Goal: Task Accomplishment & Management: Complete application form

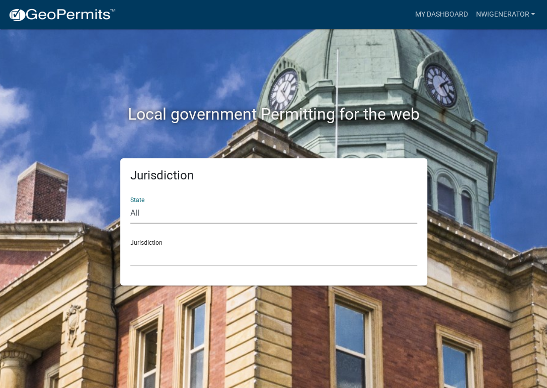
click at [137, 213] on select "All [US_STATE] [US_STATE] [US_STATE] [US_STATE] [US_STATE] [US_STATE] [US_STATE…" at bounding box center [273, 213] width 287 height 21
select select "[US_STATE]"
click at [130, 203] on select "All [US_STATE] [US_STATE] [US_STATE] [US_STATE] [US_STATE] [US_STATE] [US_STATE…" at bounding box center [273, 213] width 287 height 21
click at [150, 251] on select "City of [GEOGRAPHIC_DATA], [US_STATE] City of [GEOGRAPHIC_DATA], [US_STATE] Cit…" at bounding box center [273, 256] width 287 height 21
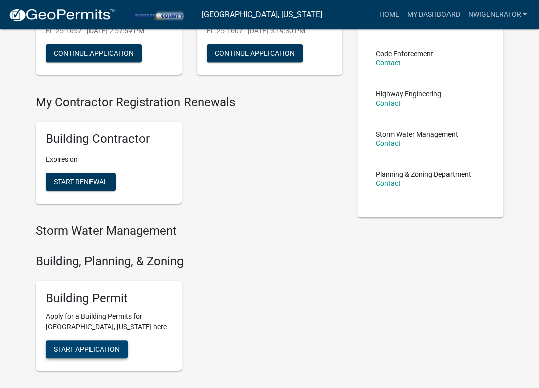
scroll to position [151, 0]
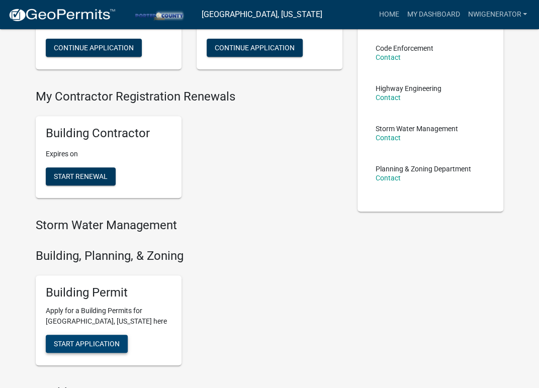
click at [68, 339] on button "Start Application" at bounding box center [87, 344] width 82 height 18
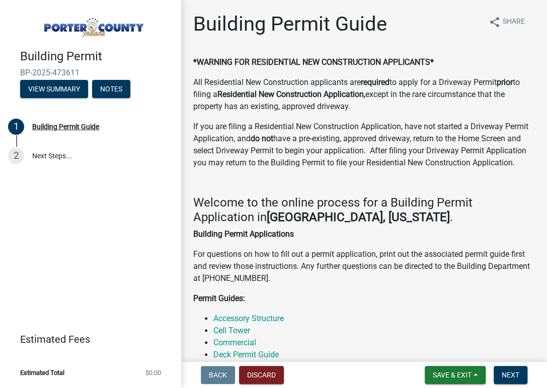
click at [123, 187] on div "Building Permit BP-2025-473611 View Summary Notes 1 Building Permit Guide 2 Nex…" at bounding box center [90, 194] width 181 height 388
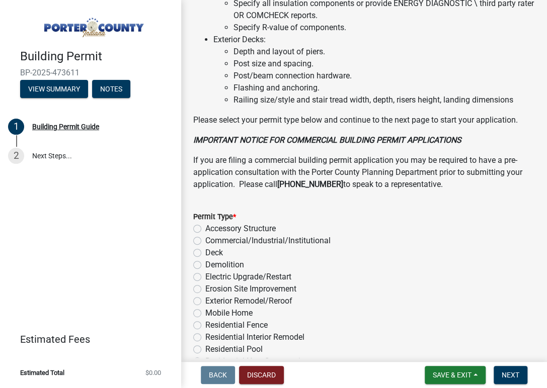
scroll to position [755, 0]
click at [205, 283] on label "Electric Upgrade/Restart" at bounding box center [248, 277] width 86 height 12
click at [205, 277] on input "Electric Upgrade/Restart" at bounding box center [208, 274] width 7 height 7
radio input "true"
click at [516, 382] on button "Next" at bounding box center [511, 375] width 34 height 18
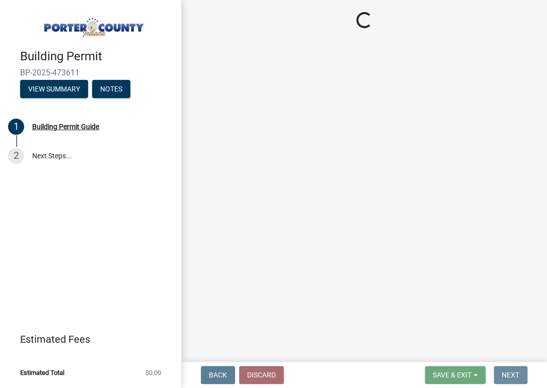
scroll to position [0, 0]
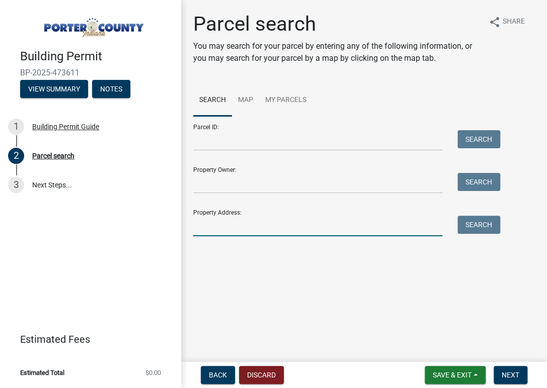
click at [209, 228] on input "Property Address:" at bounding box center [317, 226] width 249 height 21
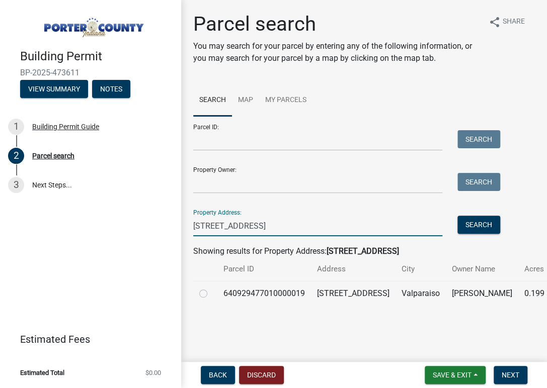
type input "[STREET_ADDRESS]"
click at [211, 288] on label at bounding box center [211, 288] width 0 height 0
click at [211, 293] on input "radio" at bounding box center [214, 291] width 7 height 7
radio input "true"
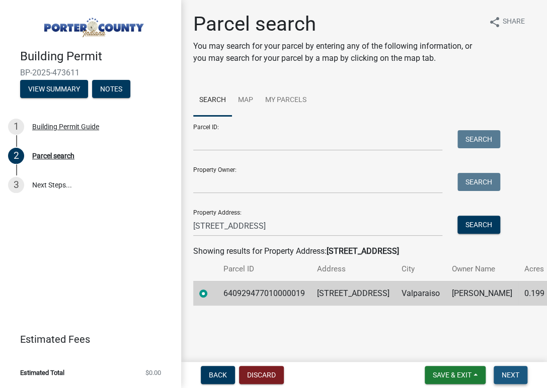
click at [520, 369] on button "Next" at bounding box center [511, 375] width 34 height 18
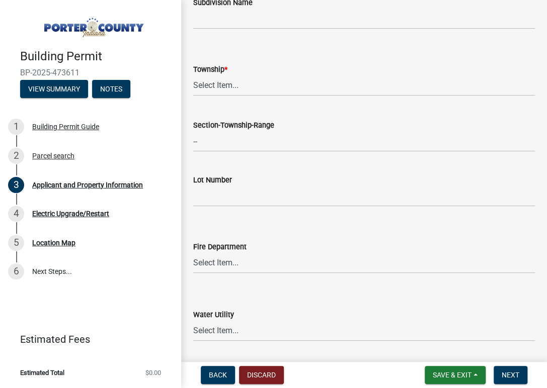
scroll to position [452, 0]
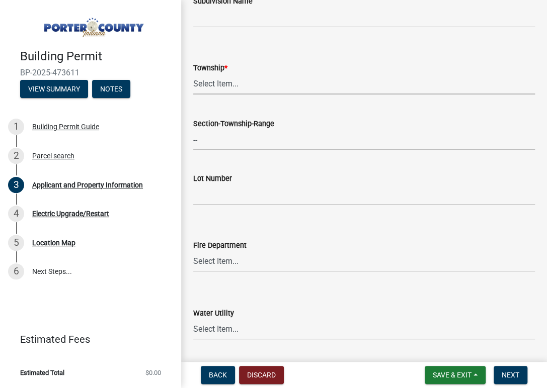
click at [234, 87] on select "Select Item... [PERSON_NAME][GEOGRAPHIC_DATA] [PERSON_NAME][GEOGRAPHIC_DATA] [G…" at bounding box center [364, 84] width 342 height 21
click at [193, 74] on select "Select Item... [PERSON_NAME][GEOGRAPHIC_DATA] [PERSON_NAME][GEOGRAPHIC_DATA] [G…" at bounding box center [364, 84] width 342 height 21
select select "4e6cbcac-7d48-4f78-b019-902ed53214cd"
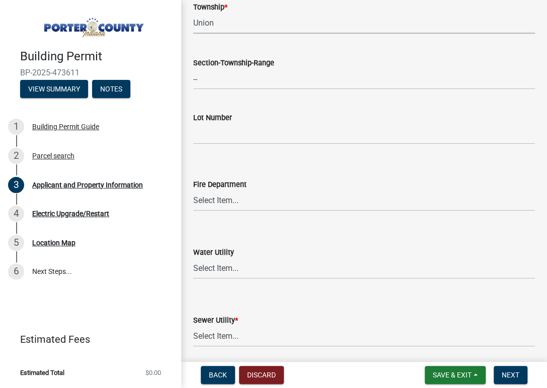
scroll to position [554, 0]
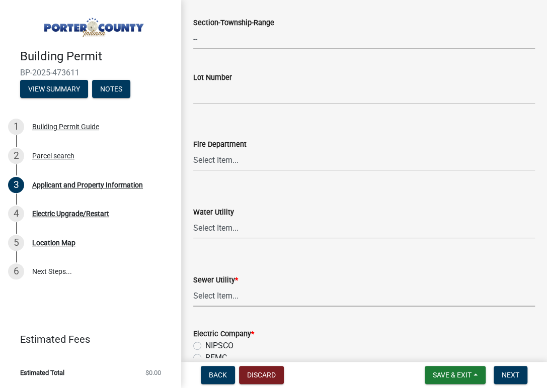
click at [227, 291] on select "Select Item... Aqua [US_STATE] Inc Damon Run Falling Waters Lake Eliza - LEACD …" at bounding box center [364, 296] width 342 height 21
click at [193, 286] on select "Select Item... Aqua [US_STATE] Inc Damon Run Falling Waters Lake Eliza - LEACD …" at bounding box center [364, 296] width 342 height 21
select select "01d57b5a-7eb0-4072-b175-354c87f771f4"
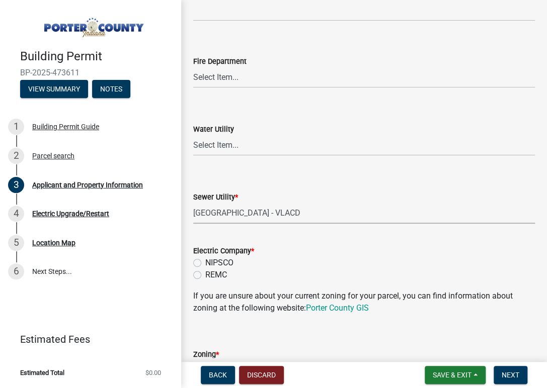
scroll to position [654, 0]
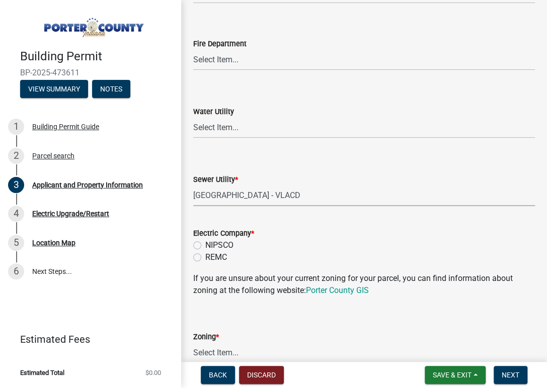
click at [205, 243] on label "NIPSCO" at bounding box center [219, 246] width 28 height 12
click at [205, 243] on input "NIPSCO" at bounding box center [208, 243] width 7 height 7
radio input "true"
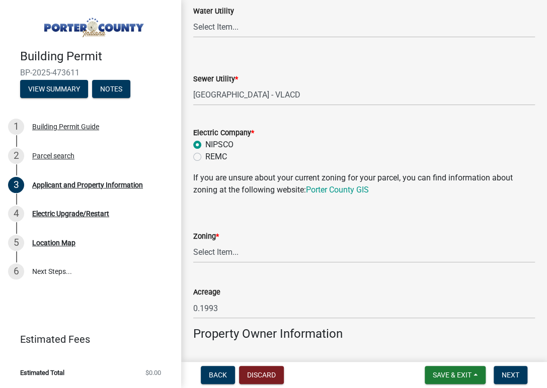
scroll to position [905, 0]
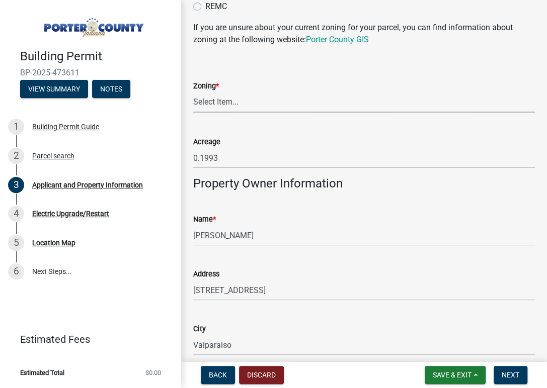
click at [218, 96] on select "Select Item... A1 A2 CH CM CN I1 I2 I3 IN MP OT P1 P2 PUD R1 R2 R3 R4 RL RR" at bounding box center [364, 102] width 342 height 21
click at [322, 35] on link "Porter County GIS" at bounding box center [337, 40] width 63 height 10
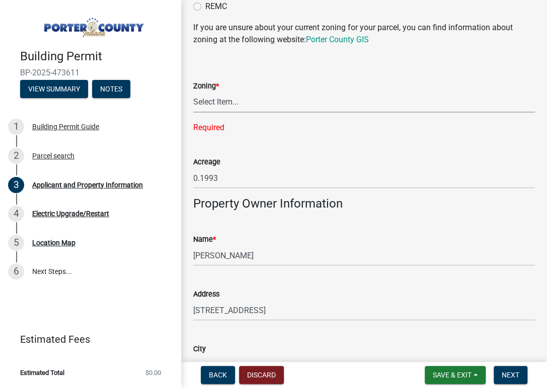
click at [217, 104] on select "Select Item... A1 A2 CH CM CN I1 I2 I3 IN MP OT P1 P2 PUD R1 R2 R3 R4 RL RR" at bounding box center [364, 102] width 342 height 21
click at [216, 98] on select "Select Item... A1 A2 CH CM CN I1 I2 I3 IN MP OT P1 P2 PUD R1 R2 R3 R4 RL RR" at bounding box center [364, 102] width 342 height 21
click at [193, 92] on select "Select Item... A1 A2 CH CM CN I1 I2 I3 IN MP OT P1 P2 PUD R1 R2 R3 R4 RL RR" at bounding box center [364, 102] width 342 height 21
select select "e2d1b1d7-ccc9-456b-9e96-e16306515997"
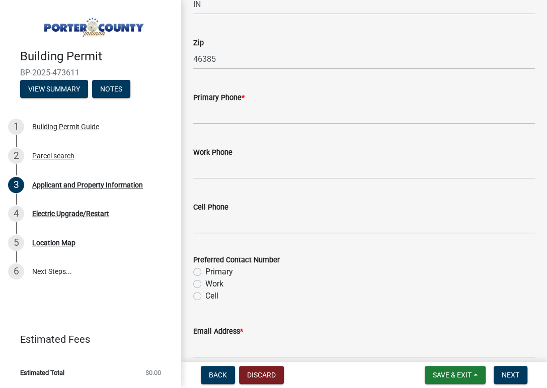
scroll to position [1308, 0]
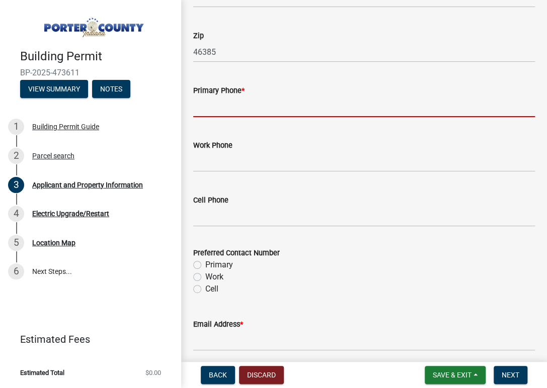
click at [216, 108] on input "Primary Phone *" at bounding box center [364, 107] width 342 height 21
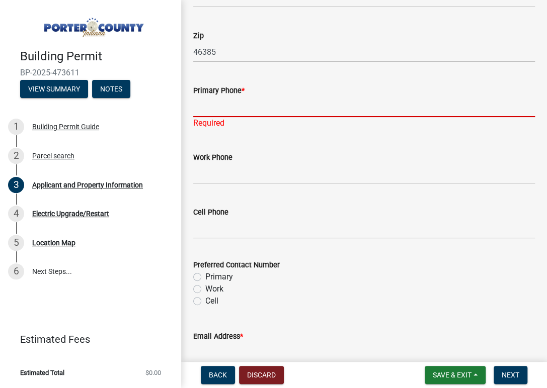
click at [249, 110] on input "Primary Phone *" at bounding box center [364, 107] width 342 height 21
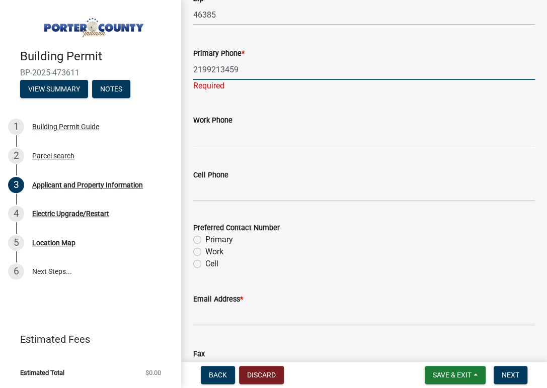
scroll to position [1359, 0]
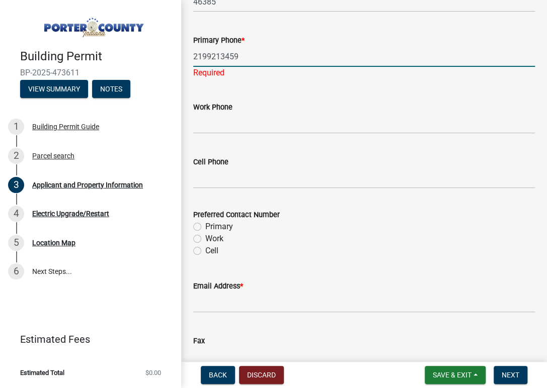
type input "2199213459"
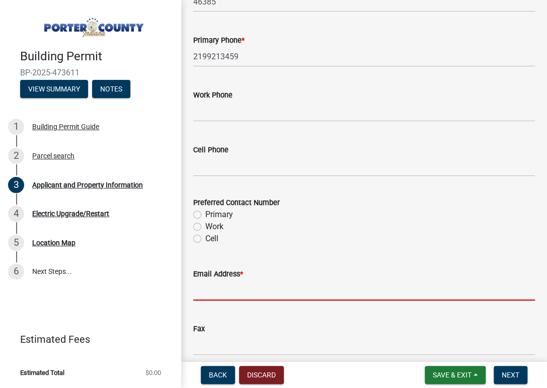
click at [216, 304] on wm-data-entity-input "Email Address *" at bounding box center [364, 281] width 342 height 55
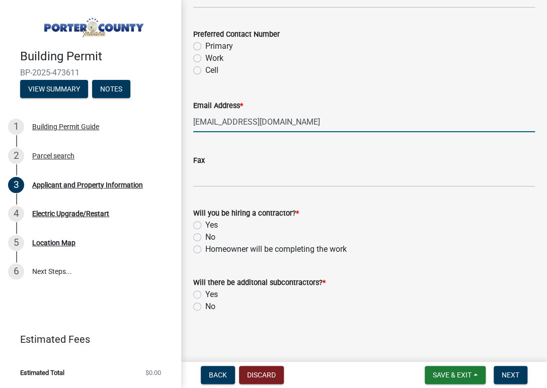
scroll to position [1529, 0]
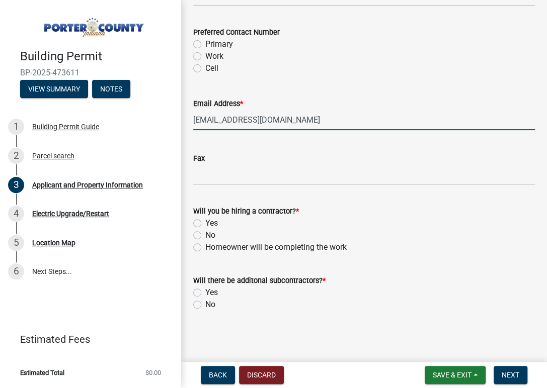
type input "[EMAIL_ADDRESS][DOMAIN_NAME]"
click at [196, 221] on div "Will you be hiring a contractor? * Yes No Homeowner will be completing the work" at bounding box center [364, 229] width 342 height 48
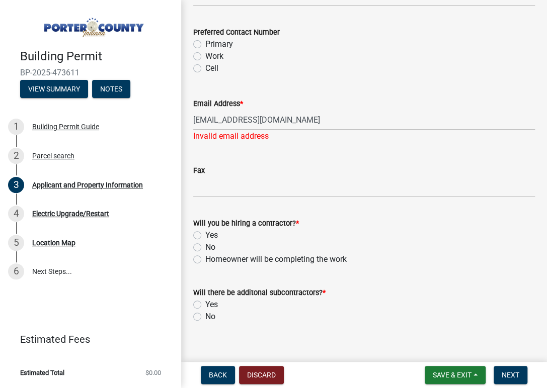
click at [205, 312] on label "No" at bounding box center [210, 317] width 10 height 12
click at [205, 312] on input "No" at bounding box center [208, 314] width 7 height 7
radio input "true"
click at [506, 372] on span "Next" at bounding box center [511, 375] width 18 height 8
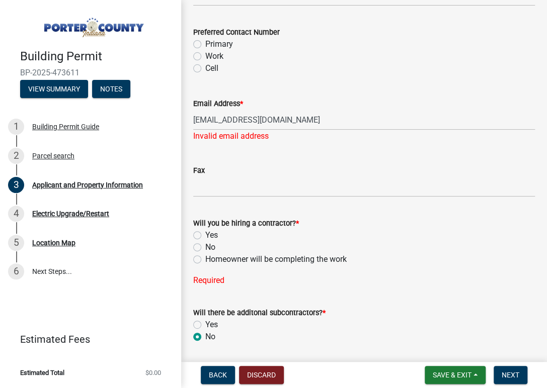
click at [205, 235] on label "Yes" at bounding box center [211, 235] width 13 height 12
click at [205, 235] on input "Yes" at bounding box center [208, 232] width 7 height 7
radio input "true"
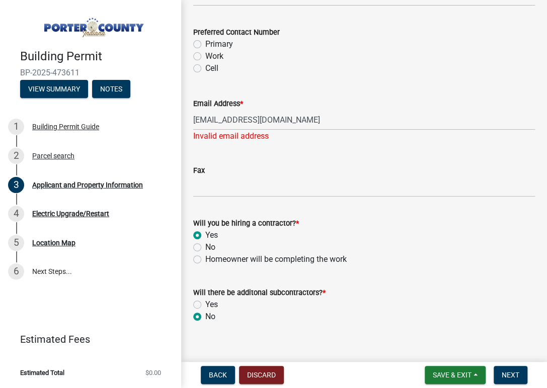
scroll to position [1541, 0]
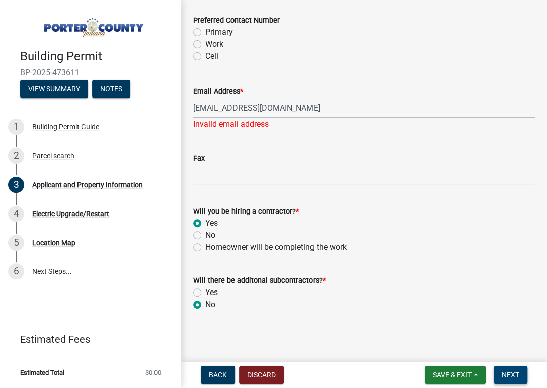
click at [503, 370] on button "Next" at bounding box center [511, 375] width 34 height 18
click at [292, 108] on input "[EMAIL_ADDRESS][DOMAIN_NAME]" at bounding box center [364, 108] width 342 height 21
click at [286, 113] on input "[EMAIL_ADDRESS][DOMAIN_NAME]" at bounding box center [364, 108] width 342 height 21
drag, startPoint x: 293, startPoint y: 109, endPoint x: 187, endPoint y: 113, distance: 105.7
click at [187, 113] on div "Email Address * [EMAIL_ADDRESS][DOMAIN_NAME] Invalid email address" at bounding box center [364, 100] width 357 height 59
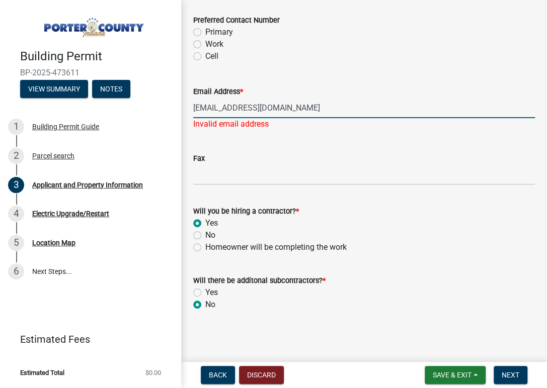
click at [275, 106] on input "[EMAIL_ADDRESS][DOMAIN_NAME]" at bounding box center [364, 108] width 342 height 21
type input "[EMAIL_ADDRESS][DOMAIN_NAME]"
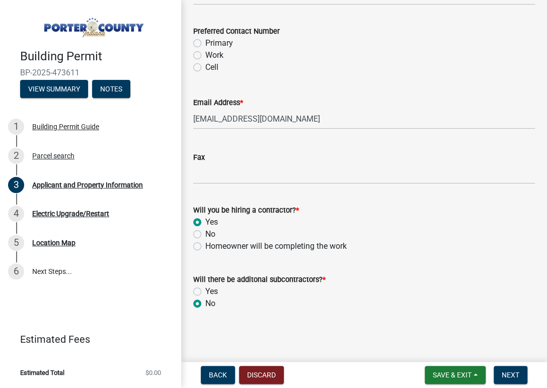
scroll to position [1529, 0]
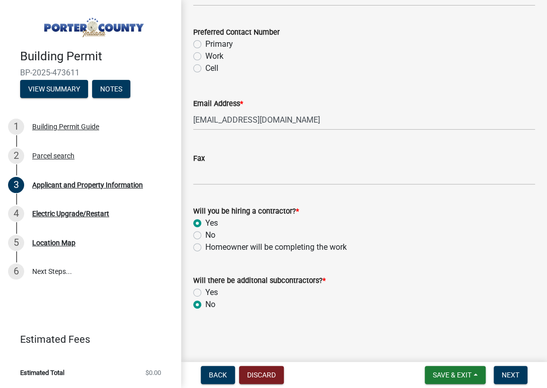
click at [416, 271] on form "Will there be additonal subcontractors? * Yes No" at bounding box center [364, 287] width 342 height 48
click at [501, 370] on button "Next" at bounding box center [511, 375] width 34 height 18
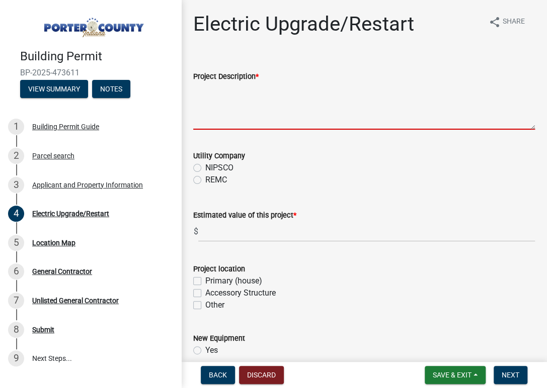
click at [278, 117] on textarea "Project Description *" at bounding box center [364, 106] width 342 height 47
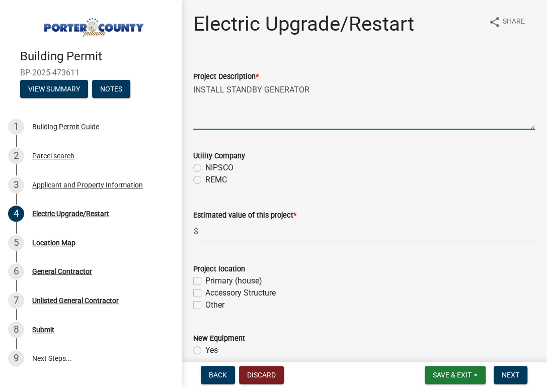
type textarea "INSTALL STANDBY GENERATOR"
click at [201, 167] on div "NIPSCO" at bounding box center [364, 168] width 342 height 12
drag, startPoint x: 201, startPoint y: 167, endPoint x: 196, endPoint y: 168, distance: 5.3
click at [205, 168] on label "NIPSCO" at bounding box center [219, 168] width 28 height 12
click at [205, 168] on input "NIPSCO" at bounding box center [208, 165] width 7 height 7
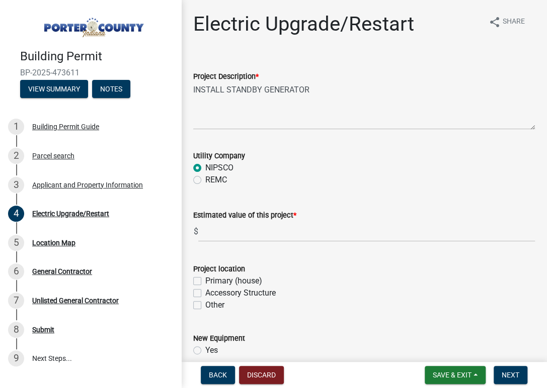
radio input "true"
click at [213, 233] on input "text" at bounding box center [366, 231] width 337 height 21
type input "11864"
click at [350, 269] on div "Project location" at bounding box center [364, 269] width 342 height 12
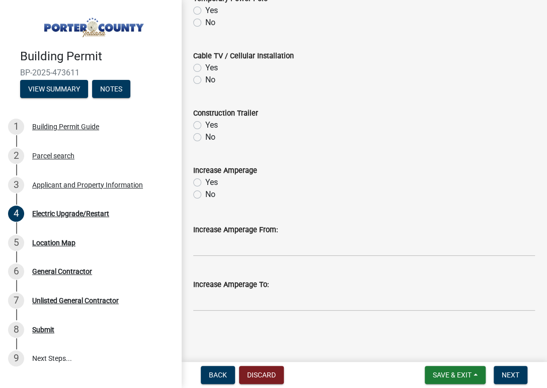
scroll to position [512, 0]
click at [516, 372] on span "Next" at bounding box center [511, 375] width 18 height 8
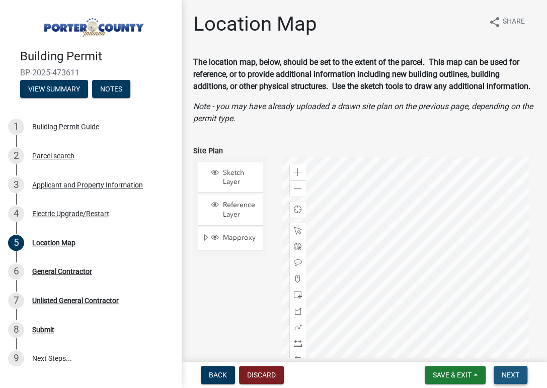
click at [503, 371] on span "Next" at bounding box center [511, 375] width 18 height 8
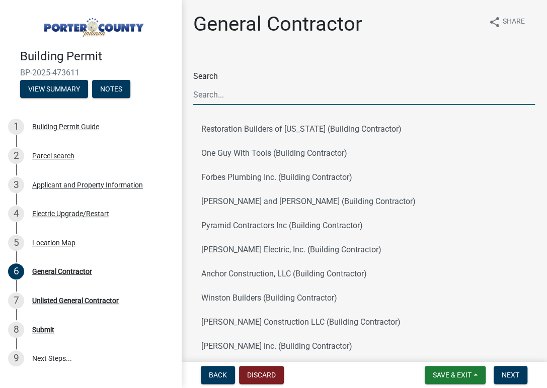
click at [224, 91] on input "Search" at bounding box center [364, 95] width 342 height 21
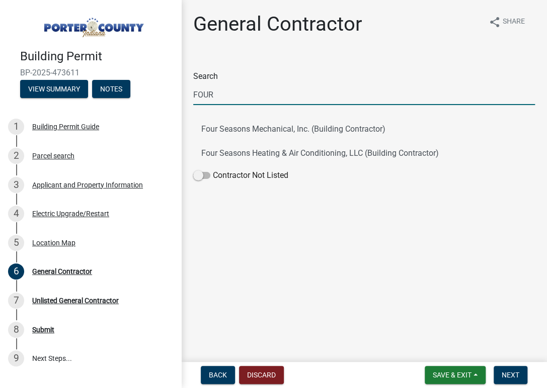
type input "FOUR SEASONS"
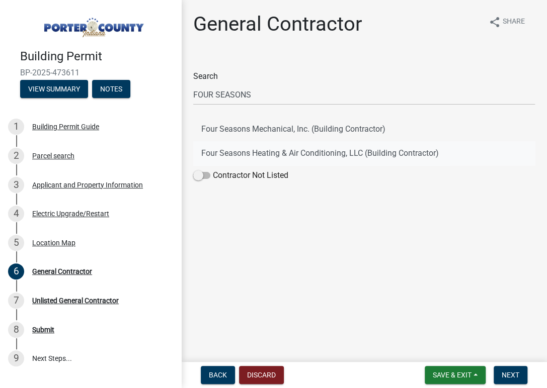
click at [267, 149] on button "Four Seasons Heating & Air Conditioning, LLC (Building Contractor)" at bounding box center [364, 153] width 342 height 24
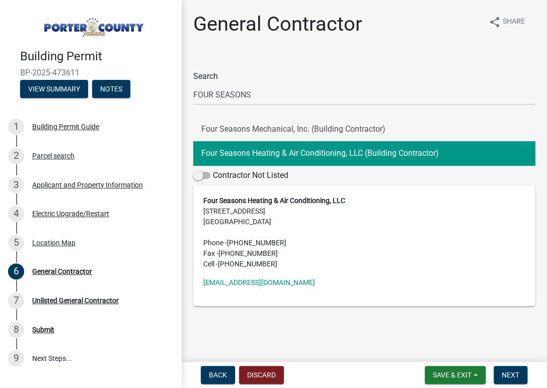
click at [320, 334] on main "General Contractor share Share Search FOUR SEASONS Four Seasons Mechanical, Inc…" at bounding box center [364, 179] width 366 height 358
click at [517, 376] on span "Next" at bounding box center [511, 375] width 18 height 8
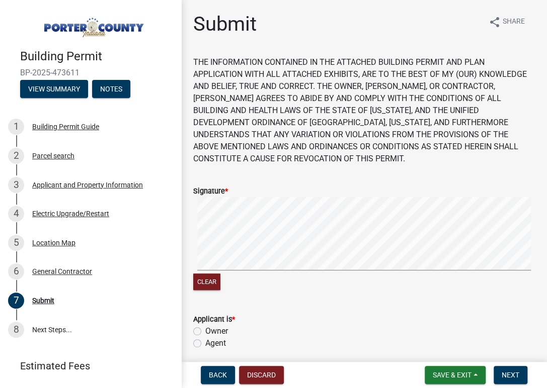
click at [228, 333] on wm-data-entity-input-list "THE INFORMATION CONTAINED IN THE ATTACHED BUILDING PERMIT AND PLAN APPLICATION …" at bounding box center [364, 320] width 342 height 529
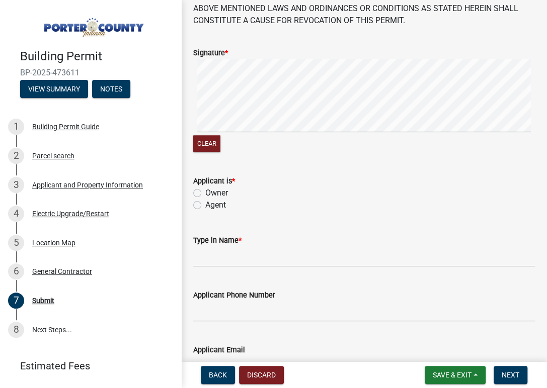
scroll to position [151, 0]
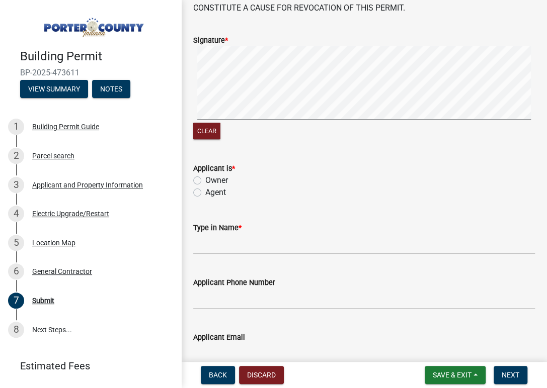
click at [205, 194] on label "Agent" at bounding box center [215, 193] width 21 height 12
click at [205, 193] on input "Agent" at bounding box center [208, 190] width 7 height 7
radio input "true"
click at [205, 251] on input "Type in Name *" at bounding box center [364, 244] width 342 height 21
type input "KANEDA SERCYE"
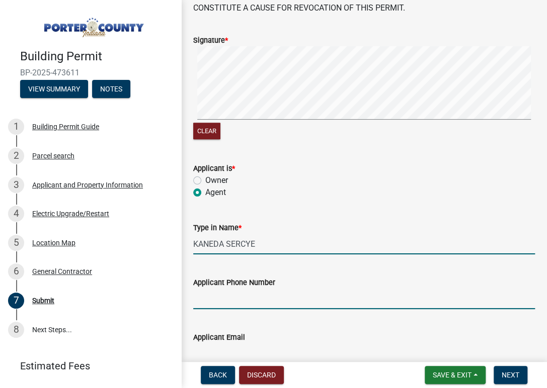
type input "[PHONE_NUMBER]"
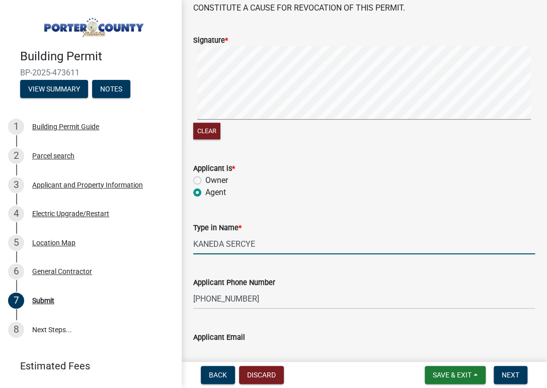
type input "[EMAIL_ADDRESS][DOMAIN_NAME]"
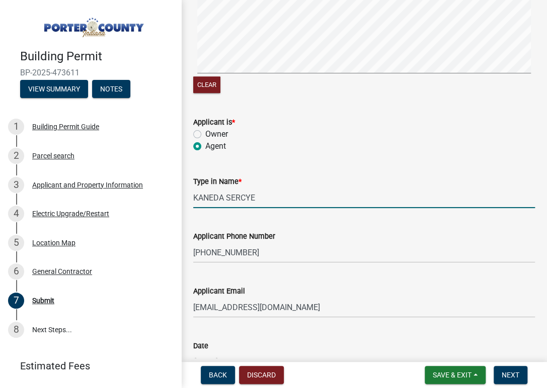
scroll to position [266, 0]
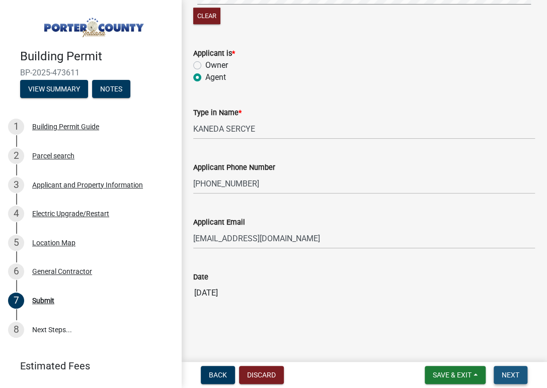
click at [513, 369] on button "Next" at bounding box center [511, 375] width 34 height 18
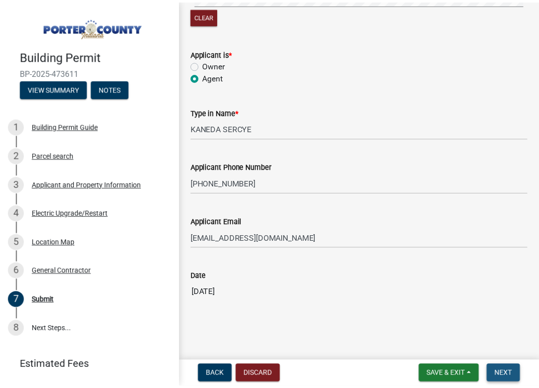
scroll to position [0, 0]
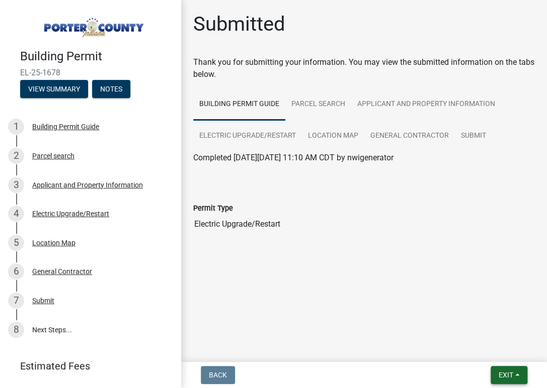
click at [499, 375] on span "Exit" at bounding box center [506, 375] width 15 height 8
click at [484, 348] on button "Save & Exit" at bounding box center [487, 349] width 81 height 24
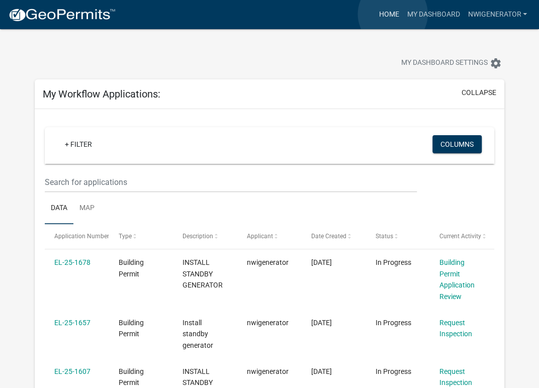
click at [393, 14] on link "Home" at bounding box center [389, 14] width 28 height 19
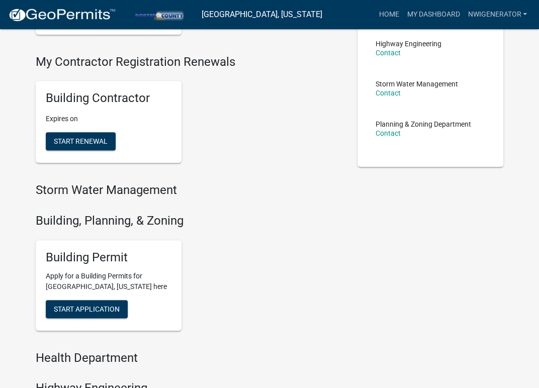
scroll to position [201, 0]
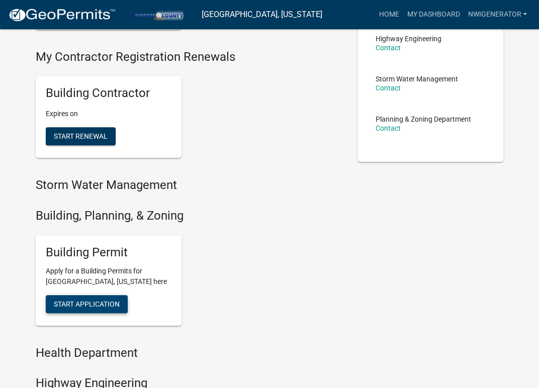
click at [80, 312] on button "Start Application" at bounding box center [87, 304] width 82 height 18
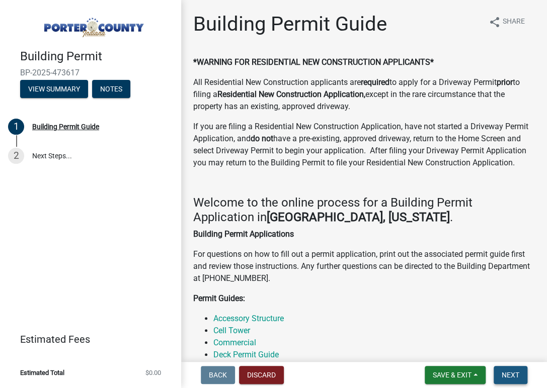
click at [504, 371] on span "Next" at bounding box center [511, 375] width 18 height 8
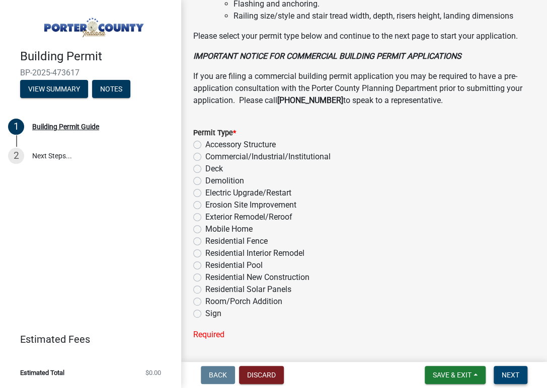
scroll to position [855, 0]
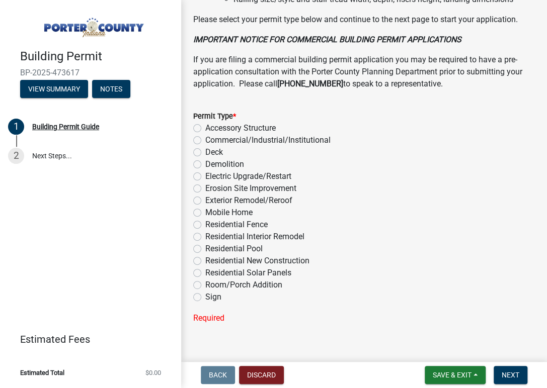
click at [205, 183] on label "Electric Upgrade/Restart" at bounding box center [248, 177] width 86 height 12
click at [205, 177] on input "Electric Upgrade/Restart" at bounding box center [208, 174] width 7 height 7
radio input "true"
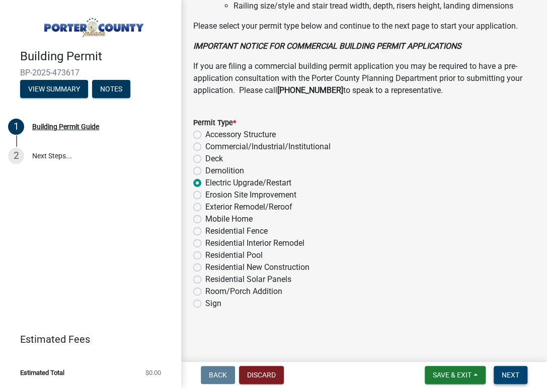
click at [499, 375] on button "Next" at bounding box center [511, 375] width 34 height 18
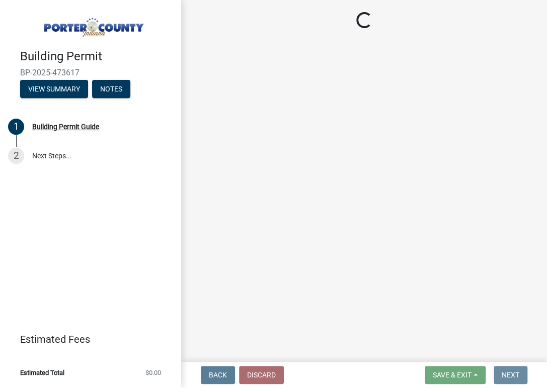
scroll to position [0, 0]
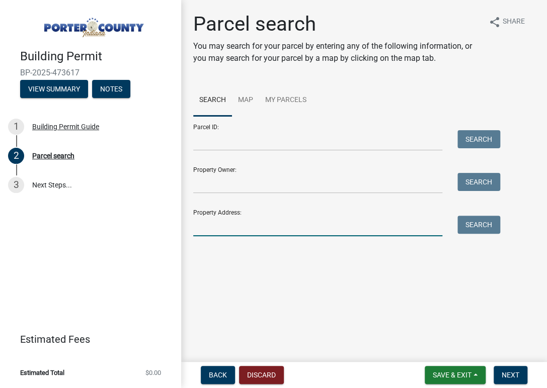
click at [235, 228] on input "Property Address:" at bounding box center [317, 226] width 249 height 21
type input "634 OSWEGO RD"
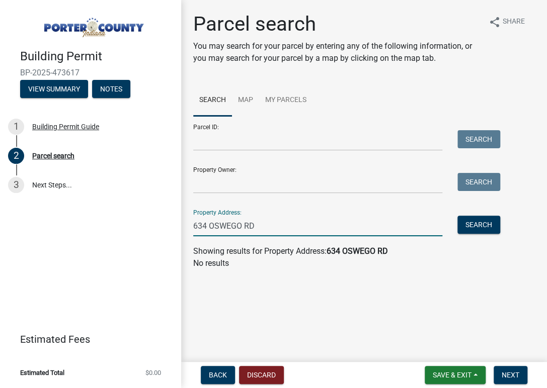
drag, startPoint x: 302, startPoint y: 230, endPoint x: 167, endPoint y: 226, distance: 134.9
click at [167, 226] on div "Building Permit BP-2025-473617 View Summary Notes 1 Building Permit Guide 2 Par…" at bounding box center [273, 194] width 547 height 388
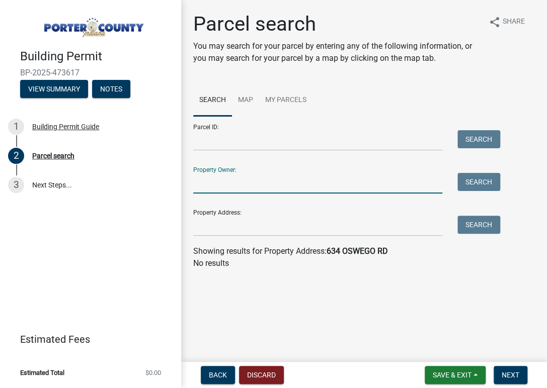
click at [240, 181] on input "Property Owner:" at bounding box center [317, 183] width 249 height 21
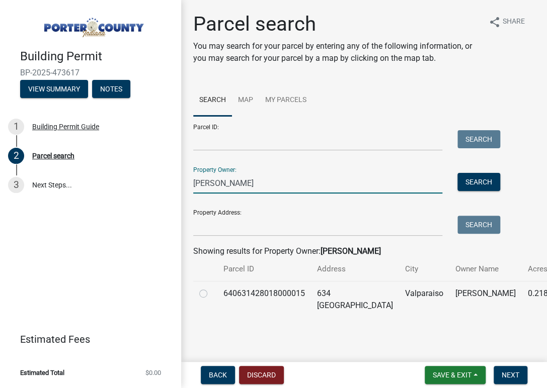
type input "[PERSON_NAME]"
click at [211, 288] on label at bounding box center [211, 288] width 0 height 0
click at [211, 291] on input "radio" at bounding box center [214, 291] width 7 height 7
radio input "true"
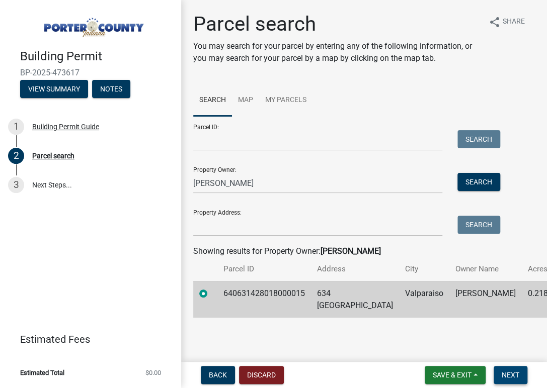
click at [509, 372] on span "Next" at bounding box center [511, 375] width 18 height 8
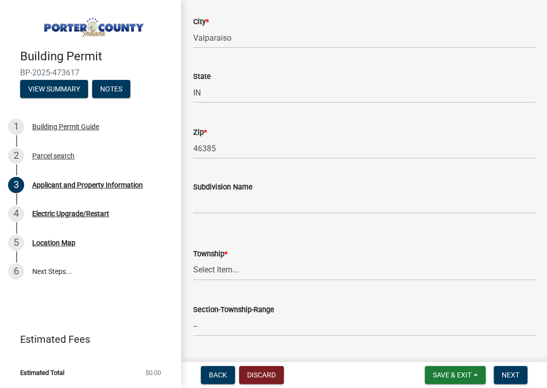
scroll to position [302, 0]
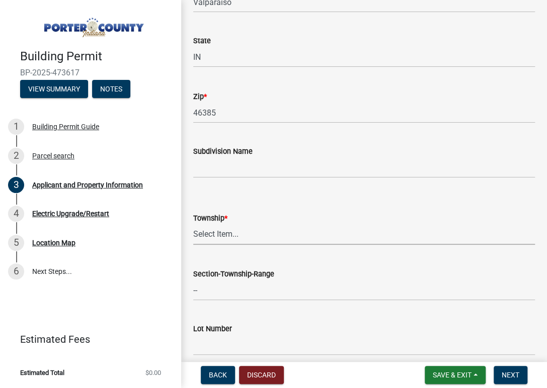
click at [219, 233] on select "Select Item... [PERSON_NAME][GEOGRAPHIC_DATA] [PERSON_NAME][GEOGRAPHIC_DATA] [G…" at bounding box center [364, 234] width 342 height 21
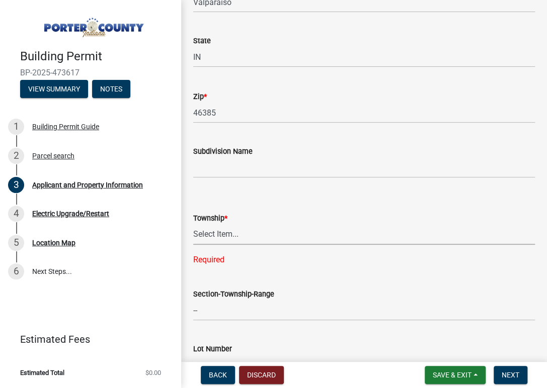
click at [215, 237] on select "Select Item... [PERSON_NAME][GEOGRAPHIC_DATA] [PERSON_NAME][GEOGRAPHIC_DATA] [G…" at bounding box center [364, 234] width 342 height 21
click at [193, 224] on select "Select Item... [PERSON_NAME][GEOGRAPHIC_DATA] [PERSON_NAME][GEOGRAPHIC_DATA] [G…" at bounding box center [364, 234] width 342 height 21
select select "3ef279d8-364d-4472-9edf-8c32643de6c0"
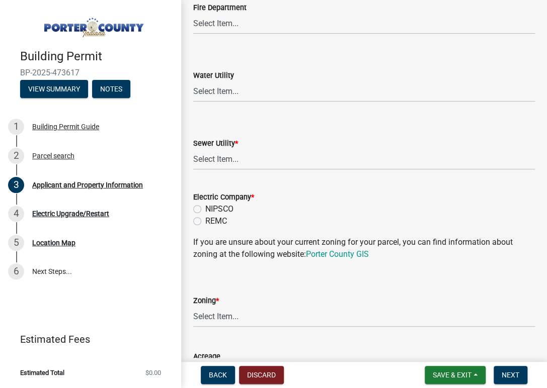
scroll to position [704, 0]
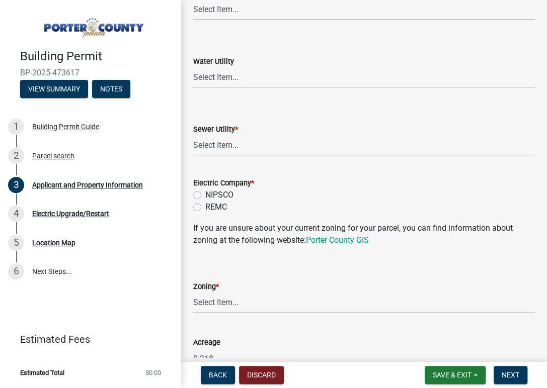
click at [205, 196] on label "NIPSCO" at bounding box center [219, 195] width 28 height 12
click at [205, 196] on input "NIPSCO" at bounding box center [208, 192] width 7 height 7
radio input "true"
click at [215, 147] on select "Select Item... Aqua [US_STATE] Inc Damon Run Falling Waters Lake Eliza - LEACD …" at bounding box center [364, 145] width 342 height 21
click at [193, 135] on select "Select Item... Aqua [US_STATE] Inc Damon Run Falling Waters Lake Eliza - LEACD …" at bounding box center [364, 145] width 342 height 21
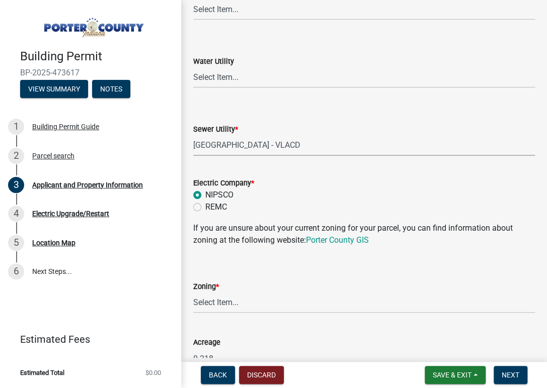
select select "01d57b5a-7eb0-4072-b175-354c87f771f4"
click at [203, 309] on select "Select Item... A1 A2 CH CM CN I1 I2 I3 IN MP OT P1 P2 PUD R1 R2 R3 R4 RL RR" at bounding box center [364, 303] width 342 height 21
click at [203, 308] on select "Select Item... A1 A2 CH CM CN I1 I2 I3 IN MP OT P1 P2 PUD R1 R2 R3 R4 RL RR" at bounding box center [364, 303] width 342 height 21
click at [329, 238] on link "Porter County GIS" at bounding box center [337, 240] width 63 height 10
click at [218, 67] on select "Select Item... Aqua [US_STATE] Inc Damon Run [US_STATE] American Water Nature W…" at bounding box center [364, 77] width 342 height 21
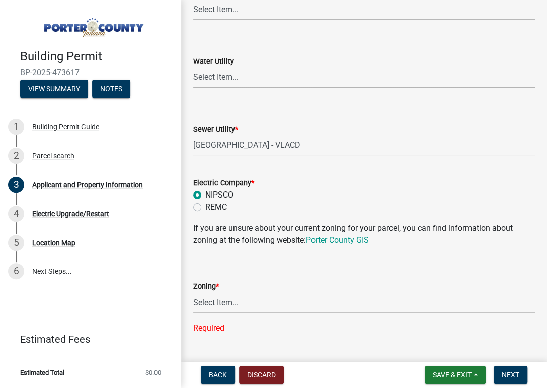
click at [290, 271] on form "Zoning * Select Item... A1 A2 CH CM CN I1 I2 I3 IN MP OT P1 P2 PUD R1 R2 R3 R4 …" at bounding box center [364, 291] width 342 height 45
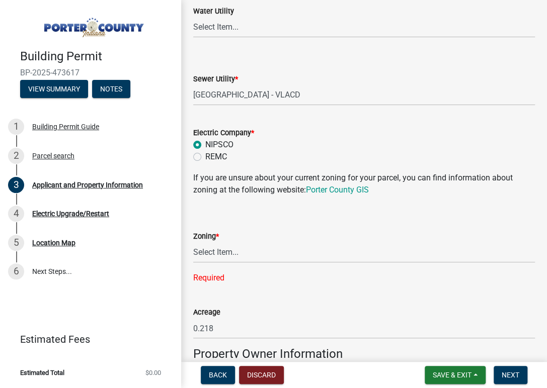
scroll to position [855, 0]
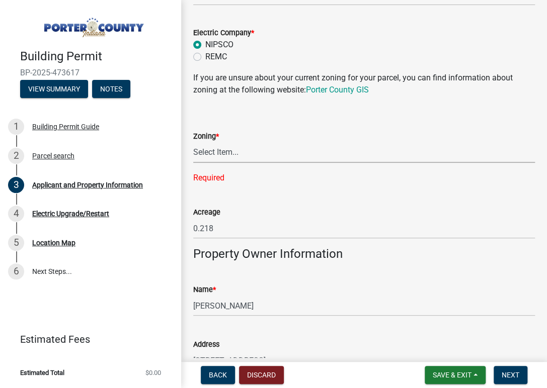
click at [214, 150] on select "Select Item... A1 A2 CH CM CN I1 I2 I3 IN MP OT P1 P2 PUD R1 R2 R3 R4 RL RR" at bounding box center [364, 152] width 342 height 21
click at [324, 86] on link "Porter County GIS" at bounding box center [337, 90] width 63 height 10
click at [214, 157] on select "Select Item... A1 A2 CH CM CN I1 I2 I3 IN MP OT P1 P2 PUD R1 R2 R3 R4 RL RR" at bounding box center [364, 152] width 342 height 21
click at [193, 142] on select "Select Item... A1 A2 CH CM CN I1 I2 I3 IN MP OT P1 P2 PUD R1 R2 R3 R4 RL RR" at bounding box center [364, 152] width 342 height 21
select select "0d764019-f1ff-4f3b-9299-33f0d080acc7"
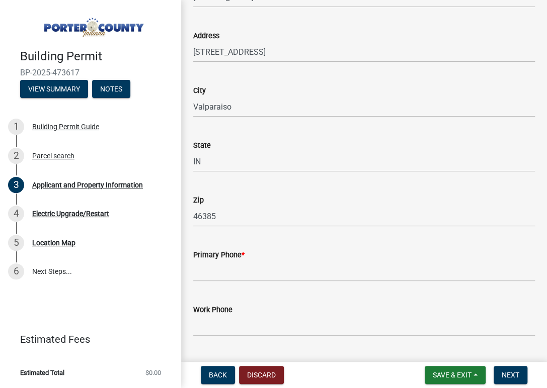
scroll to position [1157, 0]
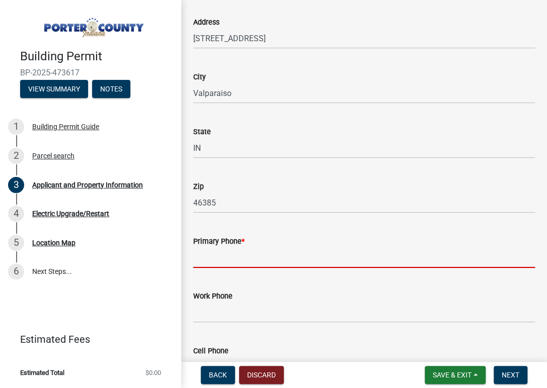
click at [230, 264] on input "Primary Phone *" at bounding box center [364, 258] width 342 height 21
click at [225, 254] on input "Primary Phone *" at bounding box center [364, 258] width 342 height 21
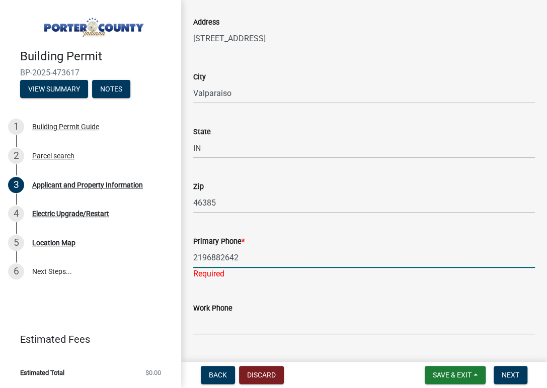
type input "2196882642"
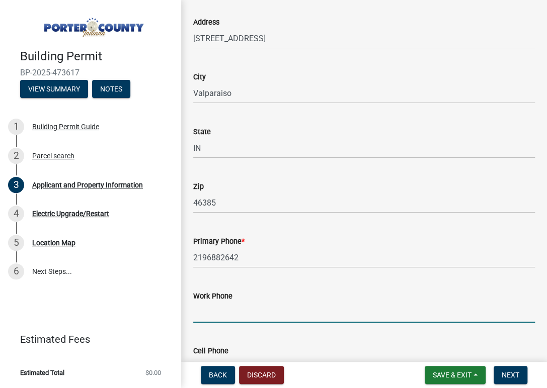
click at [270, 319] on input "Work Phone" at bounding box center [364, 312] width 342 height 21
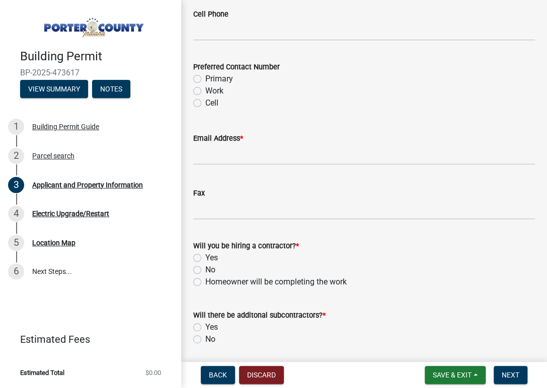
scroll to position [1479, 0]
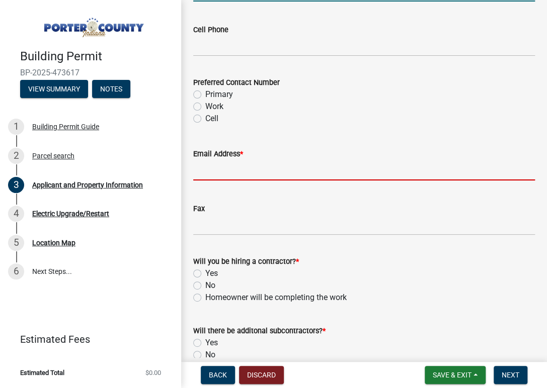
click at [231, 169] on input "Email Address *" at bounding box center [364, 170] width 342 height 21
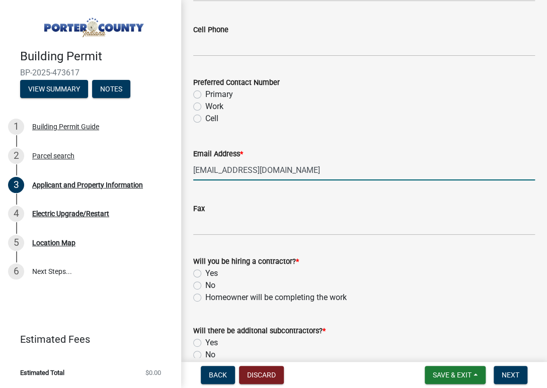
type input "[EMAIL_ADDRESS][DOMAIN_NAME]"
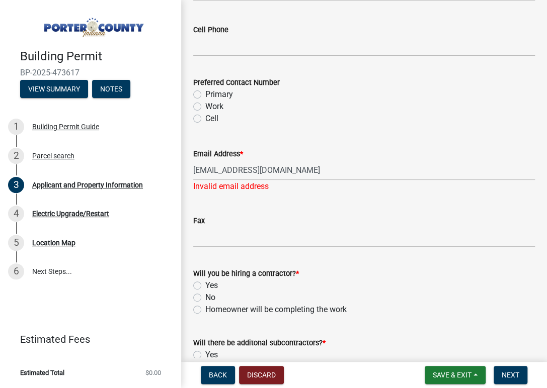
click at [198, 273] on div "Will you be hiring a contractor? * Yes No Homeowner will be completing the work" at bounding box center [364, 292] width 342 height 48
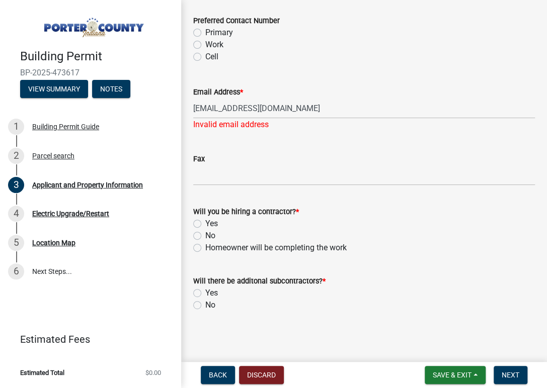
scroll to position [1541, 0]
click at [205, 303] on label "No" at bounding box center [210, 305] width 10 height 12
click at [205, 303] on input "No" at bounding box center [208, 302] width 7 height 7
radio input "true"
click at [296, 118] on div "Invalid email address" at bounding box center [364, 124] width 342 height 12
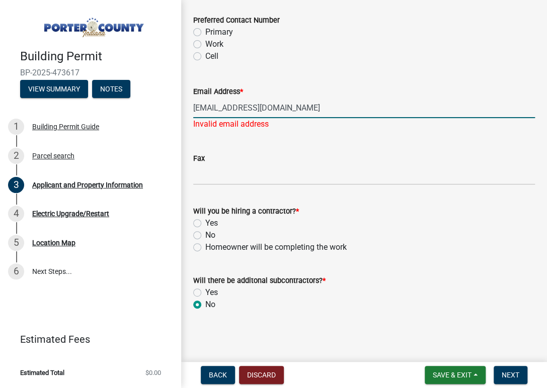
click at [296, 113] on input "[EMAIL_ADDRESS][DOMAIN_NAME]" at bounding box center [364, 108] width 342 height 21
click at [205, 225] on label "Yes" at bounding box center [211, 223] width 13 height 12
click at [205, 224] on input "Yes" at bounding box center [208, 220] width 7 height 7
radio input "true"
click at [502, 376] on span "Next" at bounding box center [511, 375] width 18 height 8
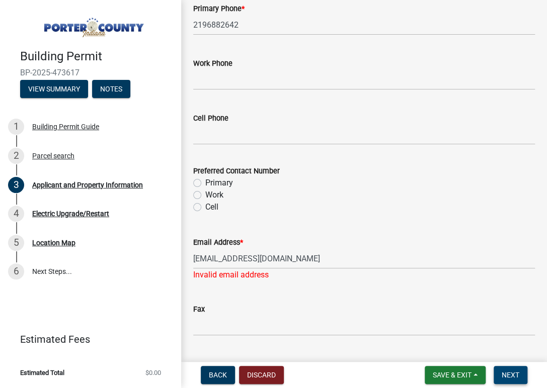
scroll to position [1441, 0]
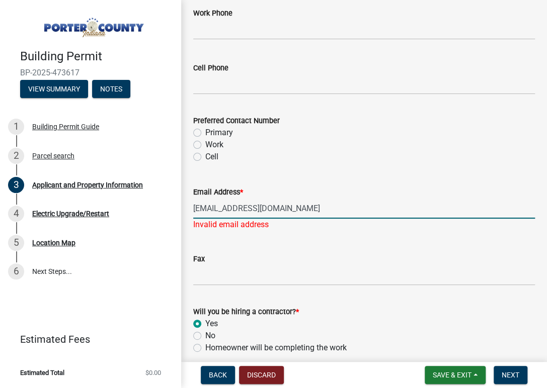
click at [238, 212] on input "[EMAIL_ADDRESS][DOMAIN_NAME]" at bounding box center [364, 208] width 342 height 21
click at [287, 217] on input "[EMAIL_ADDRESS][DOMAIN_NAME]" at bounding box center [364, 208] width 342 height 21
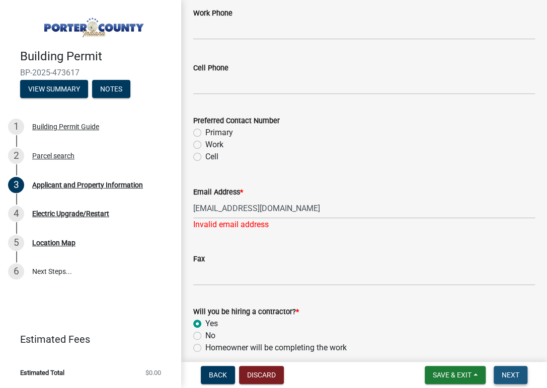
click at [497, 376] on button "Next" at bounding box center [511, 375] width 34 height 18
click at [505, 375] on span "Next" at bounding box center [511, 375] width 18 height 8
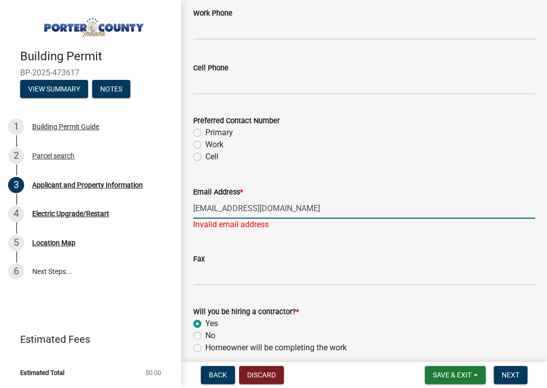
drag, startPoint x: 224, startPoint y: 204, endPoint x: 184, endPoint y: 213, distance: 41.4
click at [515, 376] on span "Next" at bounding box center [511, 375] width 18 height 8
click at [281, 204] on input "[EMAIL_ADDRESS][DOMAIN_NAME]" at bounding box center [364, 208] width 342 height 21
click at [409, 248] on div "Fax" at bounding box center [364, 262] width 342 height 47
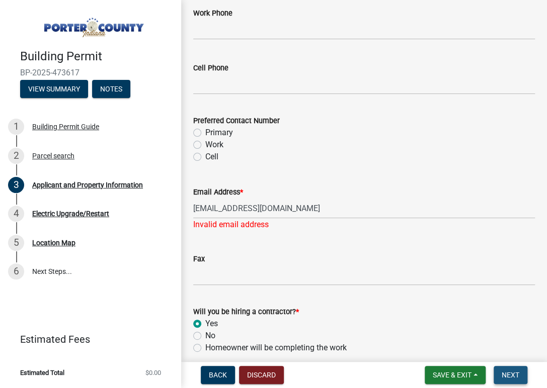
click at [498, 377] on button "Next" at bounding box center [511, 375] width 34 height 18
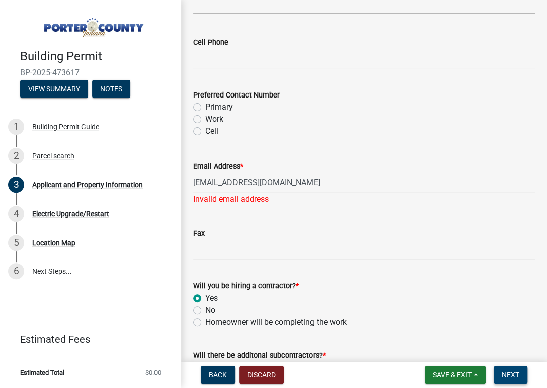
scroll to position [1491, 0]
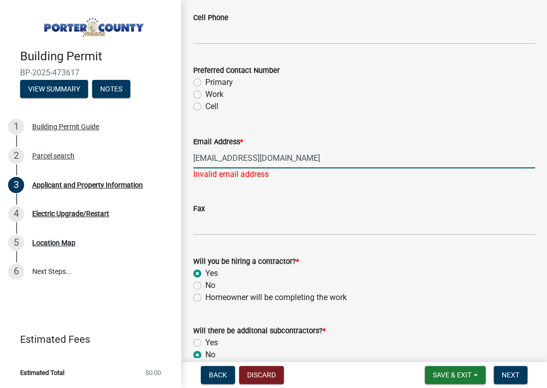
click at [288, 150] on input "[EMAIL_ADDRESS][DOMAIN_NAME]" at bounding box center [364, 158] width 342 height 21
drag, startPoint x: 287, startPoint y: 150, endPoint x: 172, endPoint y: 160, distance: 116.1
click at [172, 160] on div "Building Permit BP-2025-473617 View Summary Notes 1 Building Permit Guide 2 Par…" at bounding box center [273, 194] width 547 height 388
type input "[EMAIL_ADDRESS][DOMAIN_NAME]"
click at [506, 372] on span "Next" at bounding box center [511, 375] width 18 height 8
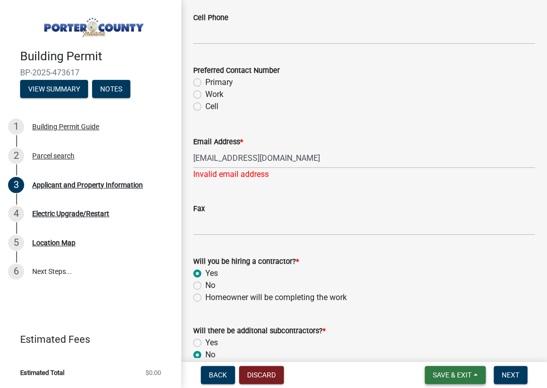
click at [451, 377] on span "Save & Exit" at bounding box center [452, 375] width 39 height 8
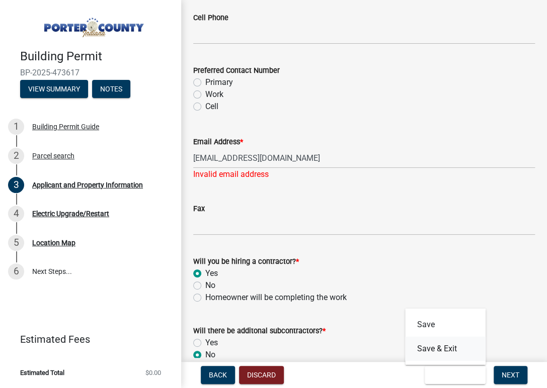
click at [433, 347] on button "Save & Exit" at bounding box center [445, 349] width 81 height 24
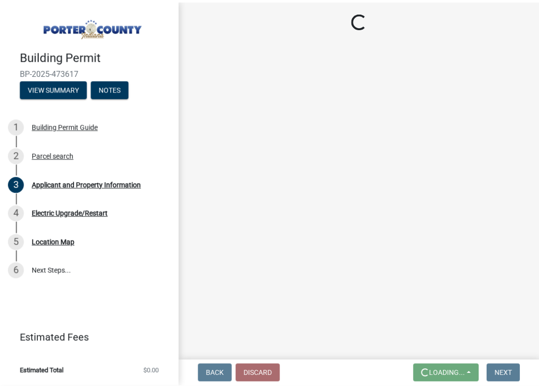
scroll to position [0, 0]
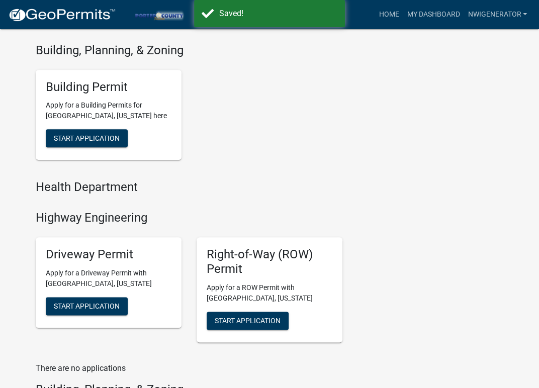
scroll to position [302, 0]
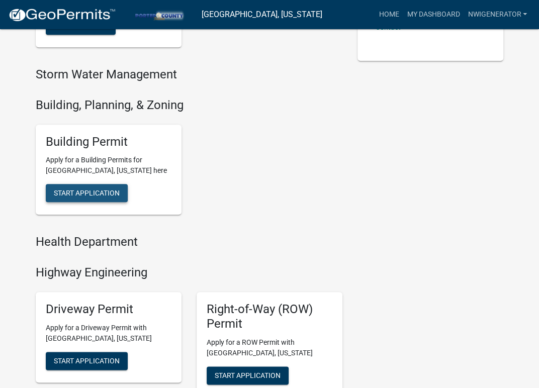
click at [89, 196] on span "Start Application" at bounding box center [87, 193] width 66 height 8
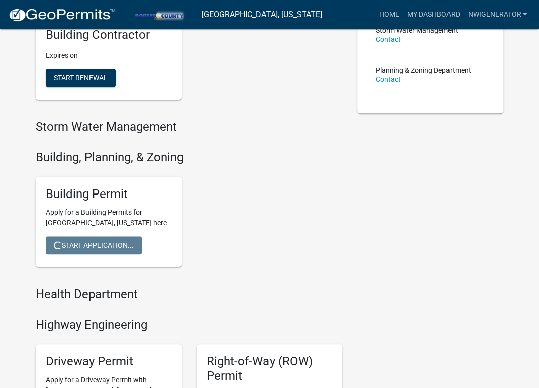
scroll to position [201, 0]
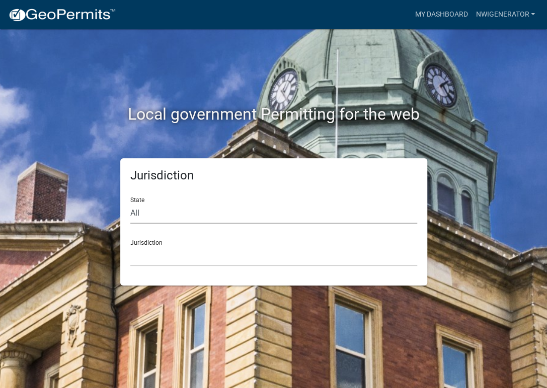
click at [142, 211] on select "All [US_STATE] [US_STATE] [US_STATE] [US_STATE] [US_STATE] [US_STATE] [US_STATE…" at bounding box center [273, 213] width 287 height 21
select select "[US_STATE]"
click at [130, 203] on select "All [US_STATE] [US_STATE] [US_STATE] [US_STATE] [US_STATE] [US_STATE] [US_STATE…" at bounding box center [273, 213] width 287 height 21
click at [154, 259] on select "City of [GEOGRAPHIC_DATA], [US_STATE] City of [GEOGRAPHIC_DATA], [US_STATE] Cit…" at bounding box center [273, 256] width 287 height 21
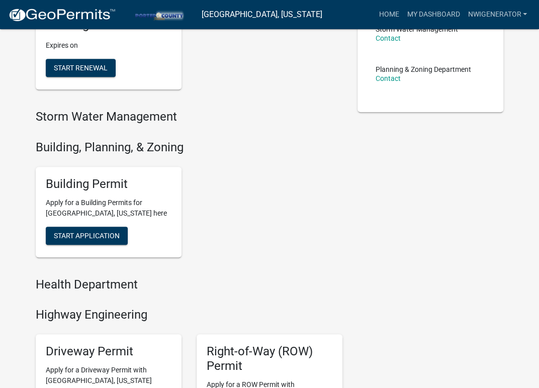
scroll to position [251, 0]
click at [78, 237] on button "Start Application" at bounding box center [87, 235] width 82 height 18
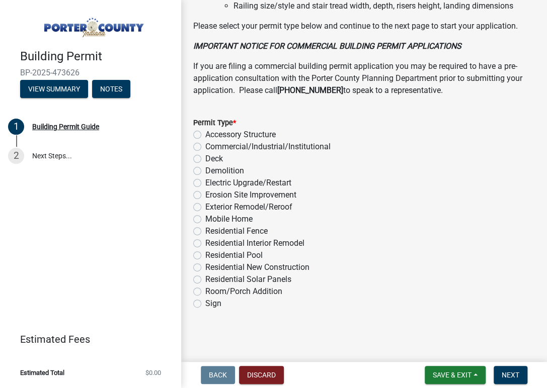
scroll to position [872, 0]
click at [205, 184] on label "Electric Upgrade/Restart" at bounding box center [248, 183] width 86 height 12
click at [205, 184] on input "Electric Upgrade/Restart" at bounding box center [208, 180] width 7 height 7
radio input "true"
click at [487, 374] on form "Save & Exit Save Save & Exit Next" at bounding box center [476, 375] width 111 height 18
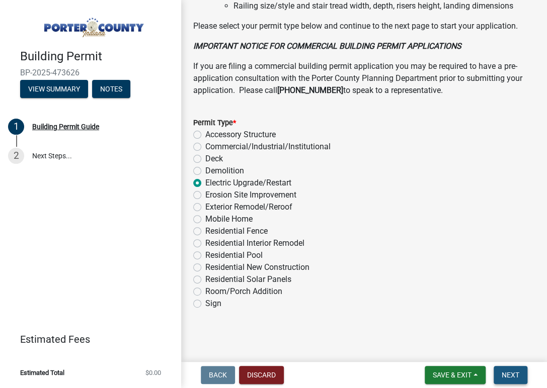
click at [498, 371] on button "Next" at bounding box center [511, 375] width 34 height 18
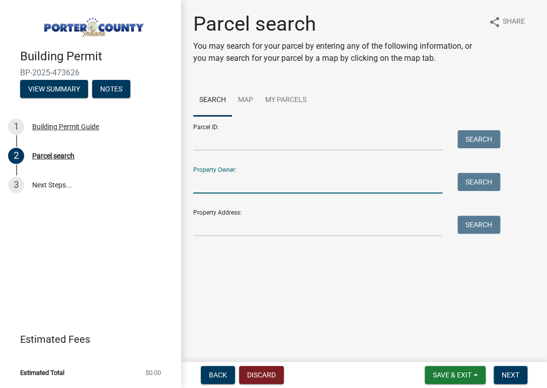
click at [311, 183] on input "Property Owner:" at bounding box center [317, 183] width 249 height 21
type input "k"
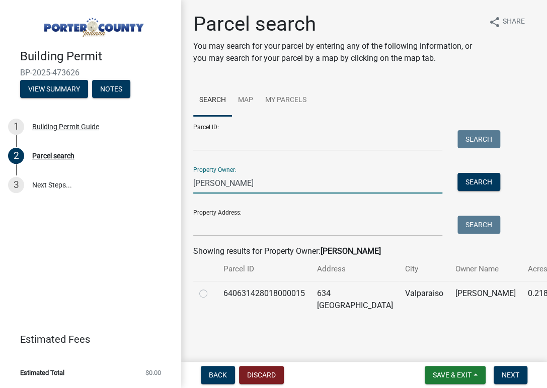
type input "kopczak"
click at [211, 288] on label at bounding box center [211, 288] width 0 height 0
click at [211, 291] on input "radio" at bounding box center [214, 291] width 7 height 7
radio input "true"
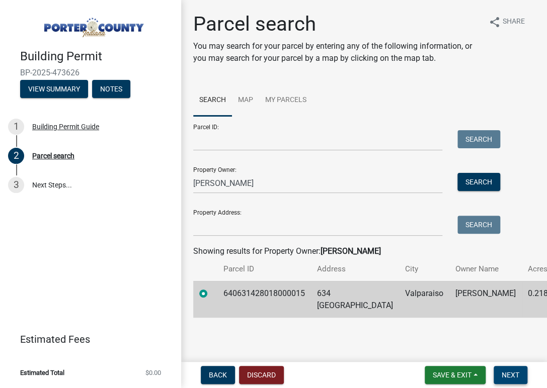
click at [509, 375] on span "Next" at bounding box center [511, 375] width 18 height 8
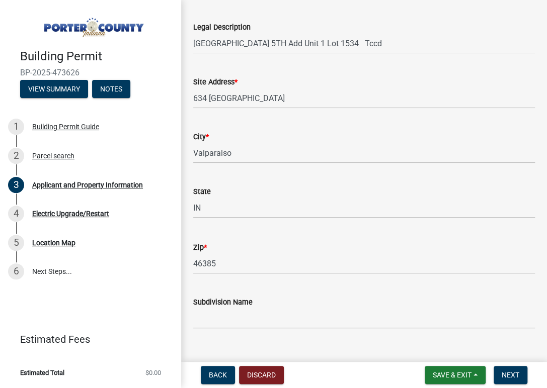
scroll to position [251, 0]
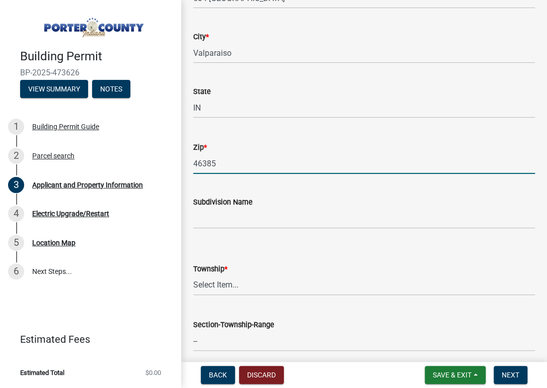
click at [198, 161] on input "46385" at bounding box center [364, 163] width 342 height 21
click at [411, 305] on div "Section-Township-Range --" at bounding box center [364, 328] width 342 height 47
click at [227, 283] on select "Select Item... [PERSON_NAME][GEOGRAPHIC_DATA] [PERSON_NAME][GEOGRAPHIC_DATA] [G…" at bounding box center [364, 285] width 342 height 21
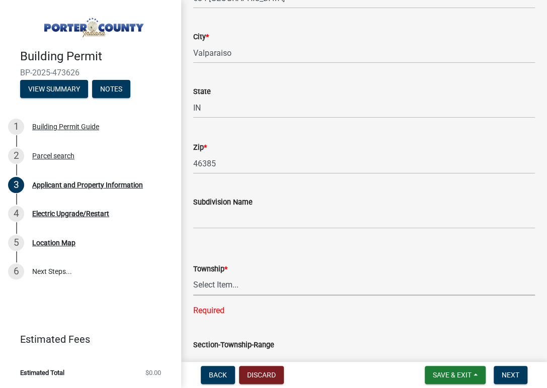
click at [229, 284] on select "Select Item... [PERSON_NAME][GEOGRAPHIC_DATA] [PERSON_NAME][GEOGRAPHIC_DATA] [G…" at bounding box center [364, 285] width 342 height 21
click at [193, 275] on select "Select Item... [PERSON_NAME][GEOGRAPHIC_DATA] [PERSON_NAME][GEOGRAPHIC_DATA] [G…" at bounding box center [364, 285] width 342 height 21
select select "3ef279d8-364d-4472-9edf-8c32643de6c0"
click at [189, 329] on div "Section-Township-Range --" at bounding box center [364, 328] width 357 height 47
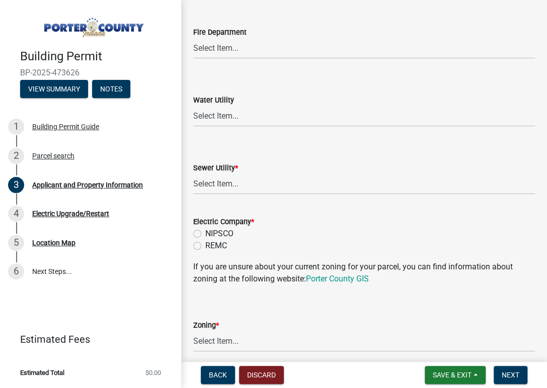
scroll to position [704, 0]
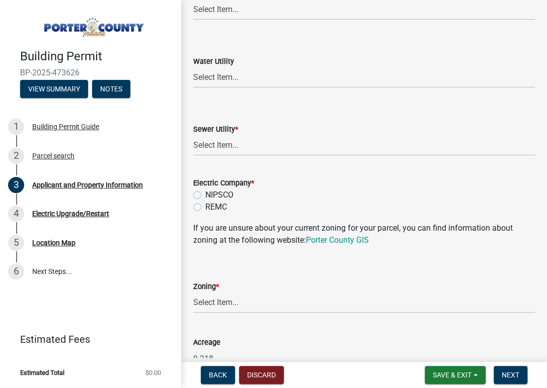
click at [205, 209] on label "REMC" at bounding box center [216, 207] width 22 height 12
click at [205, 208] on input "REMC" at bounding box center [208, 204] width 7 height 7
radio input "true"
click at [234, 302] on select "Select Item... A1 A2 CH CM CN I1 I2 I3 IN MP OT P1 P2 PUD R1 R2 R3 R4 RL RR" at bounding box center [364, 303] width 342 height 21
click at [193, 293] on select "Select Item... A1 A2 CH CM CN I1 I2 I3 IN MP OT P1 P2 PUD R1 R2 R3 R4 RL RR" at bounding box center [364, 303] width 342 height 21
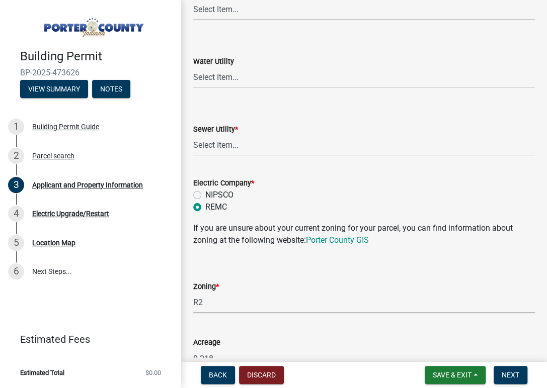
select select "0d764019-f1ff-4f3b-9299-33f0d080acc7"
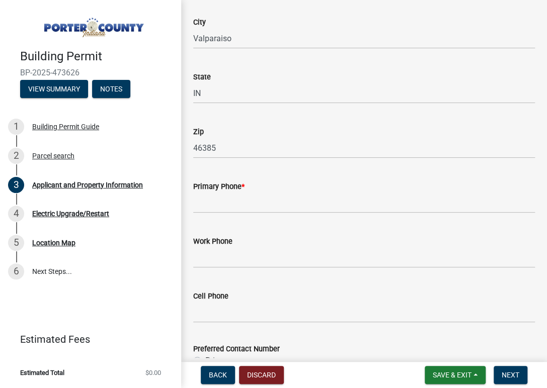
scroll to position [1208, 0]
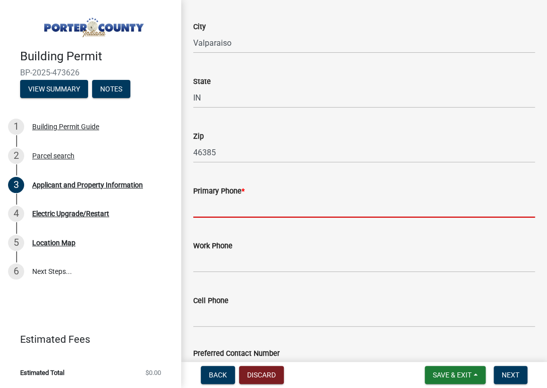
click at [245, 206] on input "Primary Phone *" at bounding box center [364, 207] width 342 height 21
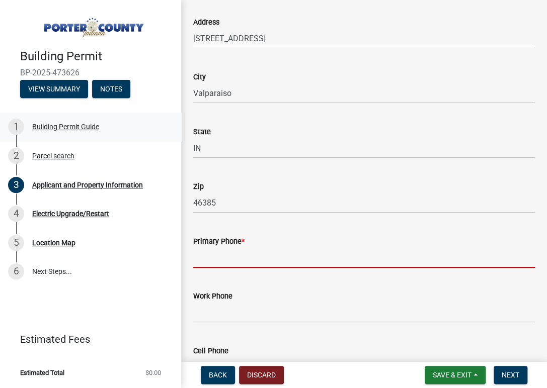
scroll to position [1258, 0]
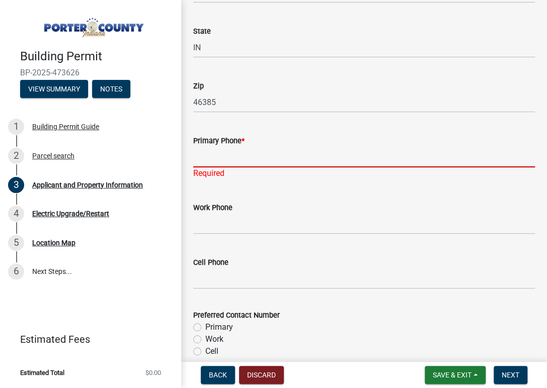
click at [234, 153] on input "Primary Phone *" at bounding box center [364, 157] width 342 height 21
type input "2196882642"
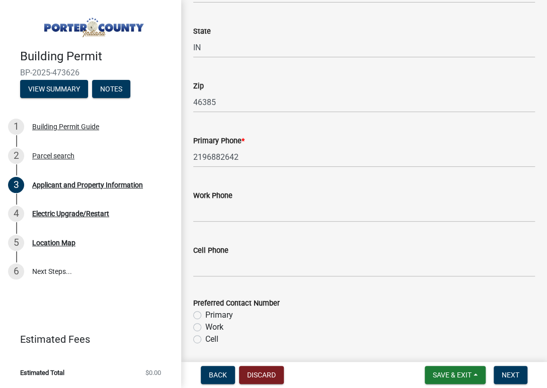
click at [310, 212] on form "Work Phone" at bounding box center [364, 206] width 342 height 33
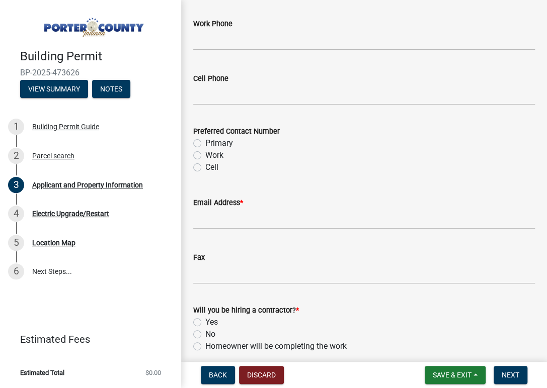
scroll to position [1459, 0]
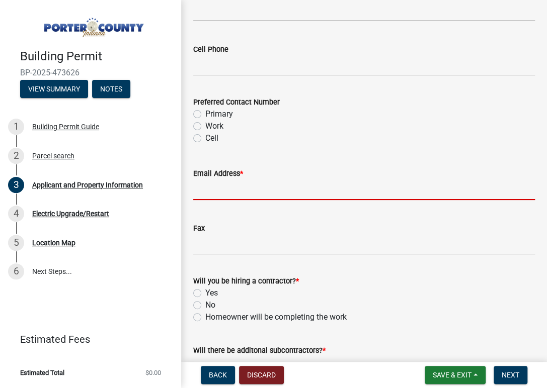
click at [280, 191] on input "Email Address *" at bounding box center [364, 190] width 342 height 21
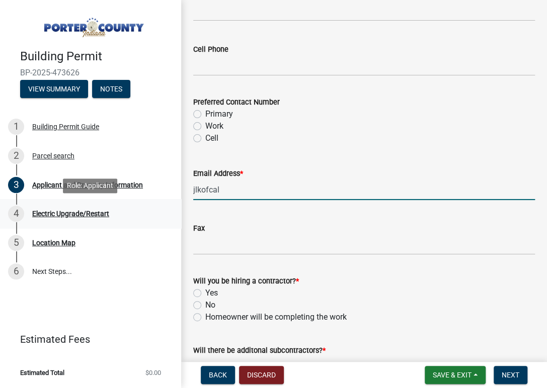
drag, startPoint x: 237, startPoint y: 196, endPoint x: 161, endPoint y: 211, distance: 77.4
click at [161, 211] on div "Building Permit BP-2025-473626 View Summary Notes 1 Building Permit Guide 2 Par…" at bounding box center [273, 194] width 547 height 388
type input "k"
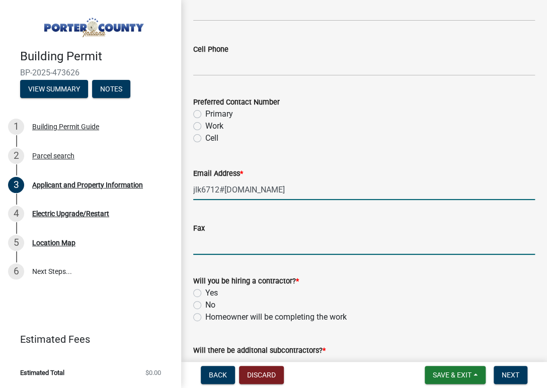
click at [358, 245] on form "Fax" at bounding box center [364, 238] width 342 height 33
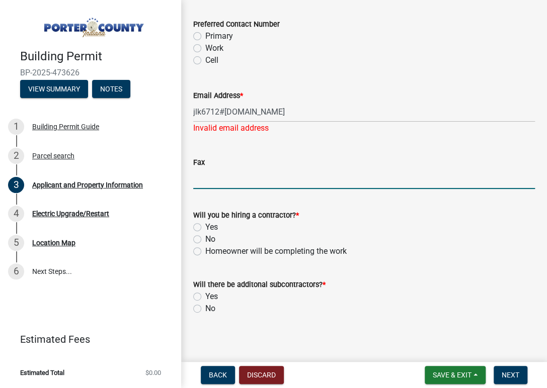
scroll to position [1541, 0]
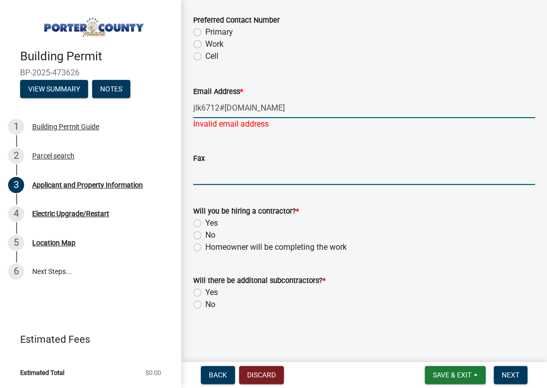
click at [224, 100] on input "jlk6712#outcook.com" at bounding box center [364, 108] width 342 height 21
type input "jlk6712@outcook.com"
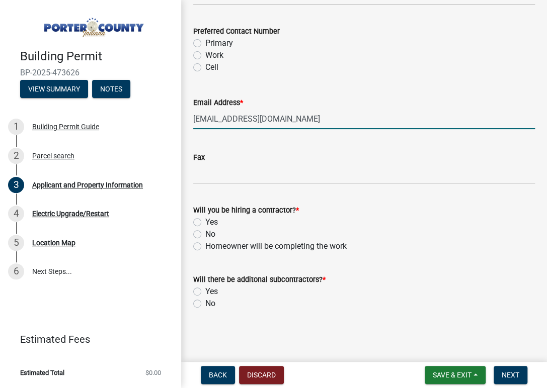
scroll to position [1529, 0]
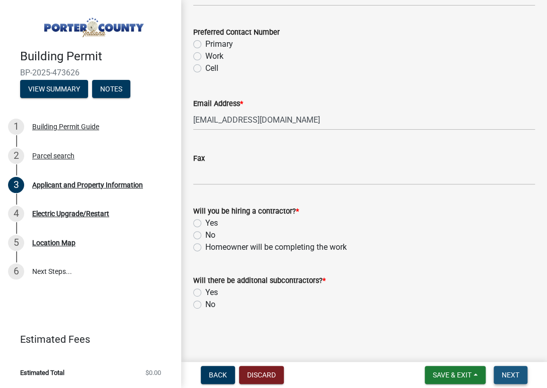
click at [509, 368] on button "Next" at bounding box center [511, 375] width 34 height 18
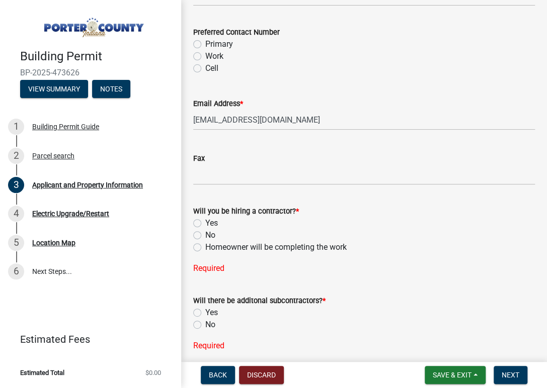
click at [205, 221] on label "Yes" at bounding box center [211, 223] width 13 height 12
click at [205, 221] on input "Yes" at bounding box center [208, 220] width 7 height 7
radio input "true"
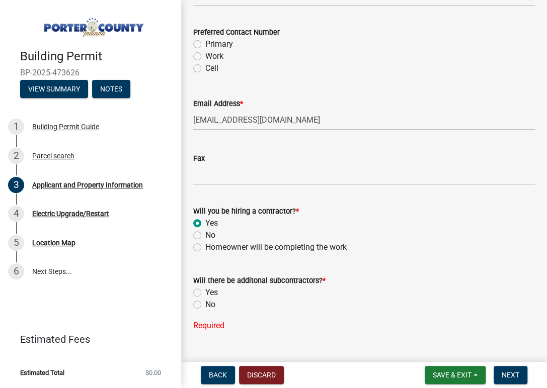
click at [205, 301] on label "No" at bounding box center [210, 305] width 10 height 12
click at [205, 301] on input "No" at bounding box center [208, 302] width 7 height 7
radio input "true"
click at [492, 376] on form "Save & Exit Save Save & Exit Next" at bounding box center [476, 375] width 111 height 18
click at [494, 376] on button "Next" at bounding box center [511, 375] width 34 height 18
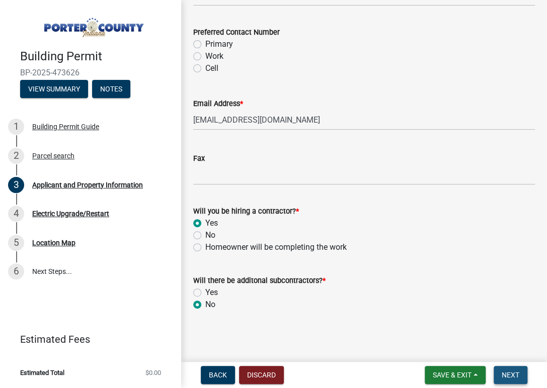
click at [524, 372] on button "Next" at bounding box center [511, 375] width 34 height 18
click at [506, 374] on span "Next" at bounding box center [511, 375] width 18 height 8
click at [511, 367] on button "Next" at bounding box center [511, 375] width 34 height 18
click at [511, 375] on span "Next" at bounding box center [511, 375] width 18 height 8
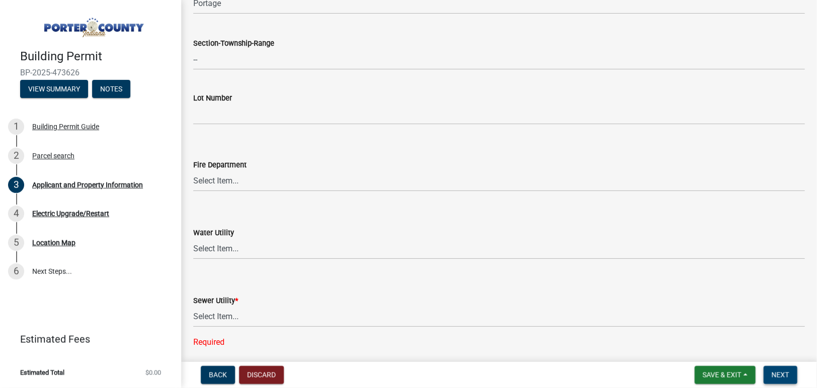
scroll to position [506, 0]
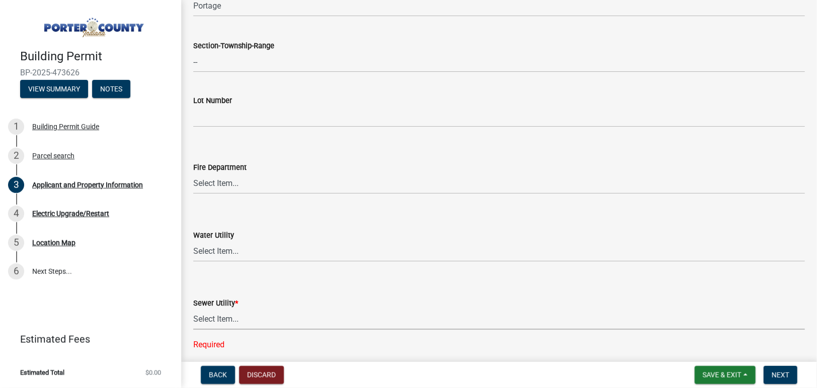
click at [233, 315] on select "Select Item... Aqua [US_STATE] Inc Damon Run Falling Waters Lake Eliza - LEACD …" at bounding box center [498, 319] width 611 height 21
click at [193, 309] on select "Select Item... Aqua [US_STATE] Inc Damon Run Falling Waters Lake Eliza - LEACD …" at bounding box center [498, 319] width 611 height 21
select select "c796f995-08fe-487b-a20e-70ab553361d3"
click at [546, 369] on button "Next" at bounding box center [780, 375] width 34 height 18
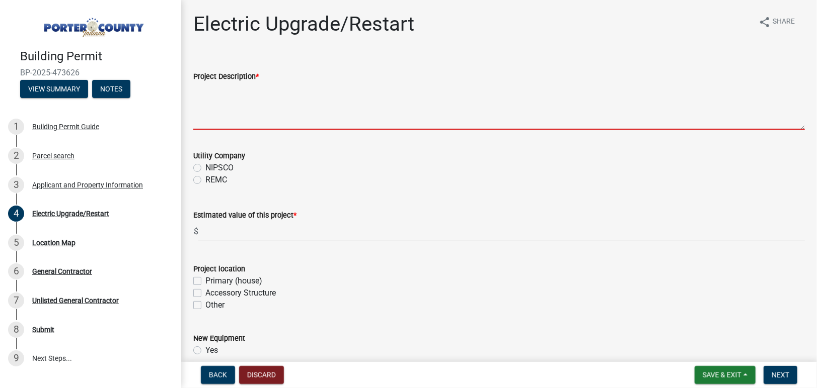
click at [264, 117] on textarea "Project Description *" at bounding box center [498, 106] width 611 height 47
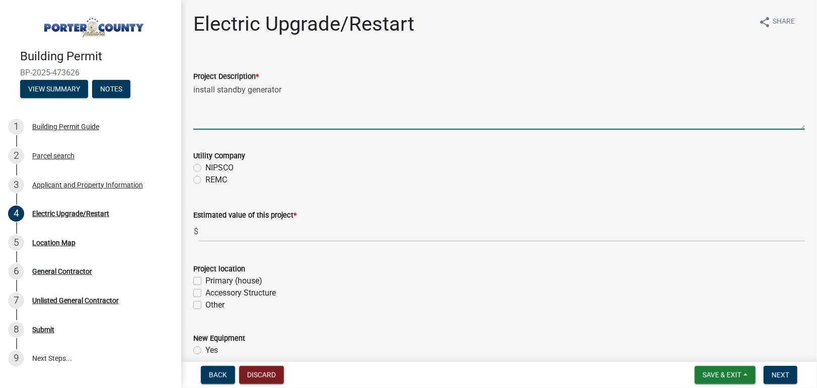
type textarea "install standby generator"
click at [199, 163] on div "NIPSCO" at bounding box center [498, 168] width 611 height 12
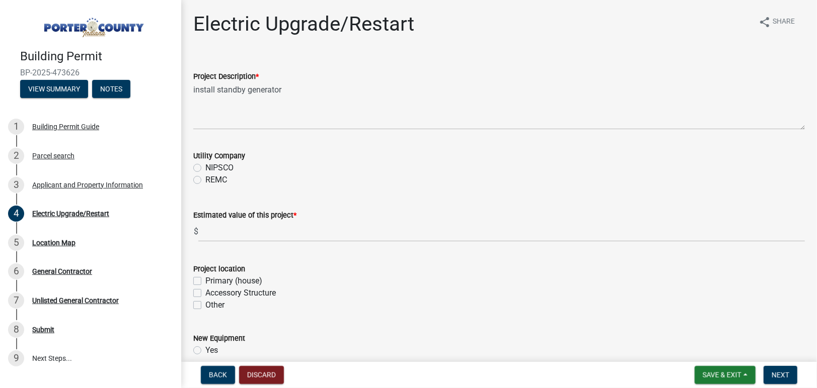
click at [205, 170] on label "NIPSCO" at bounding box center [219, 168] width 28 height 12
click at [205, 169] on input "NIPSCO" at bounding box center [208, 165] width 7 height 7
radio input "true"
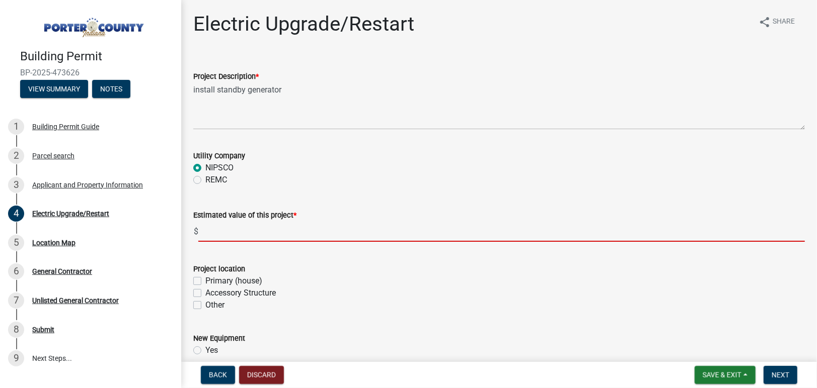
click at [226, 234] on input "text" at bounding box center [501, 231] width 606 height 21
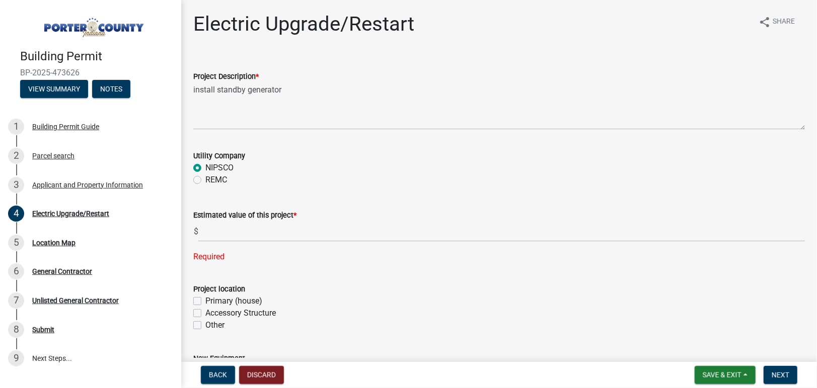
click at [338, 213] on div "Estimated value of this project *" at bounding box center [498, 215] width 611 height 12
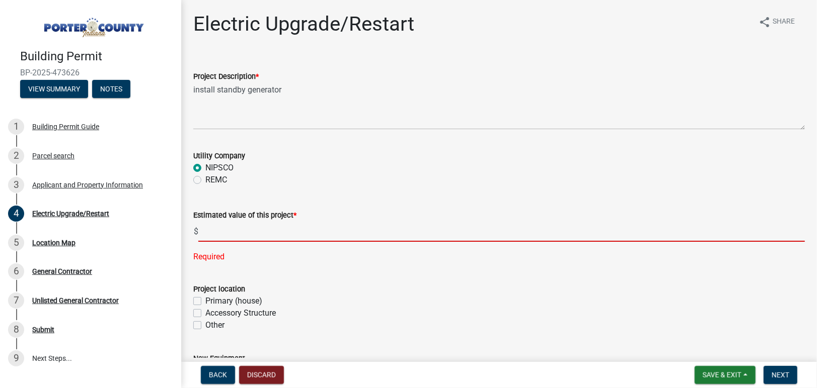
click at [276, 234] on input "text" at bounding box center [501, 231] width 606 height 21
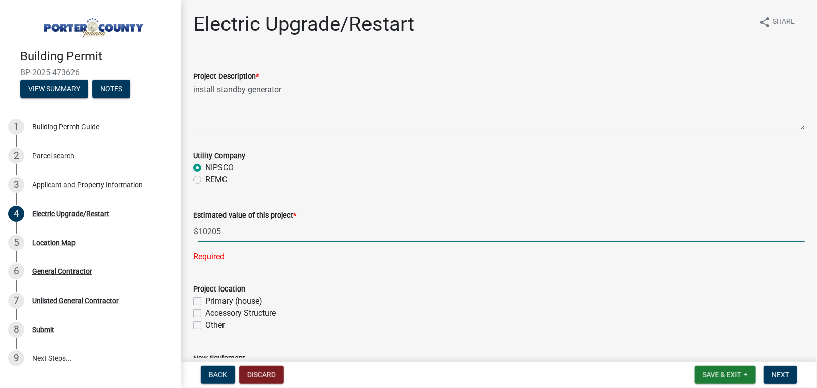
type input "10205"
click at [331, 292] on div "Project location Primary (house) Accessory Structure Other" at bounding box center [498, 307] width 611 height 48
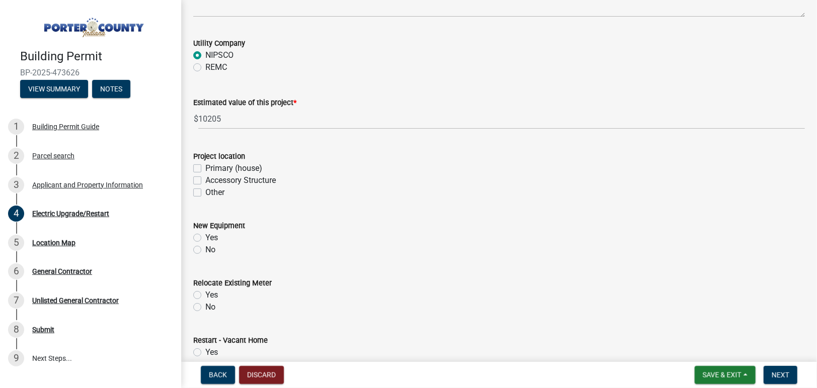
scroll to position [9, 0]
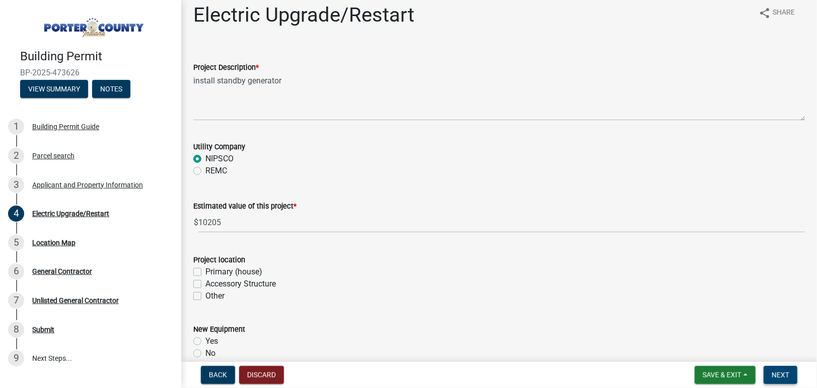
click at [546, 370] on button "Next" at bounding box center [780, 375] width 34 height 18
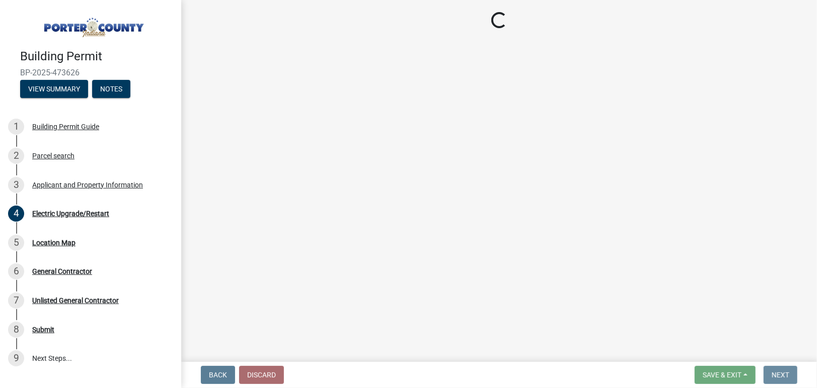
scroll to position [0, 0]
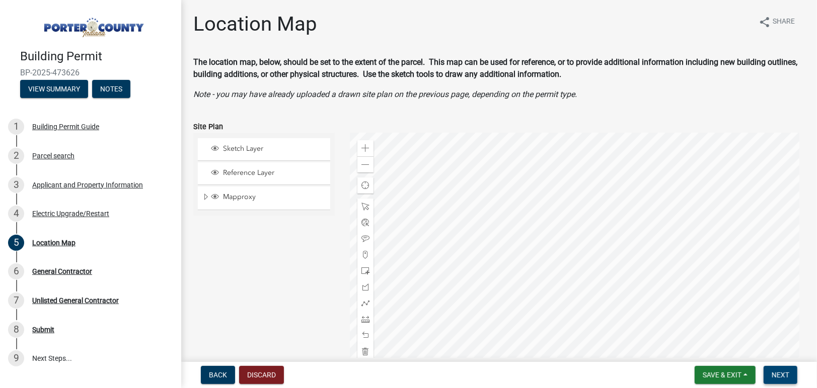
click at [546, 375] on span "Next" at bounding box center [780, 375] width 18 height 8
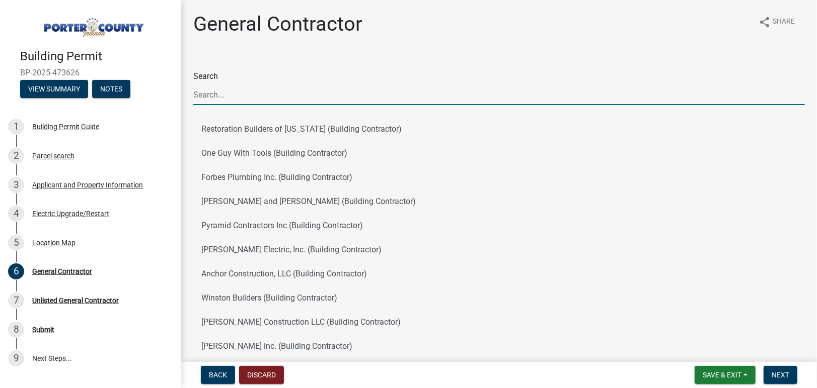
click at [280, 100] on input "Search" at bounding box center [498, 95] width 611 height 21
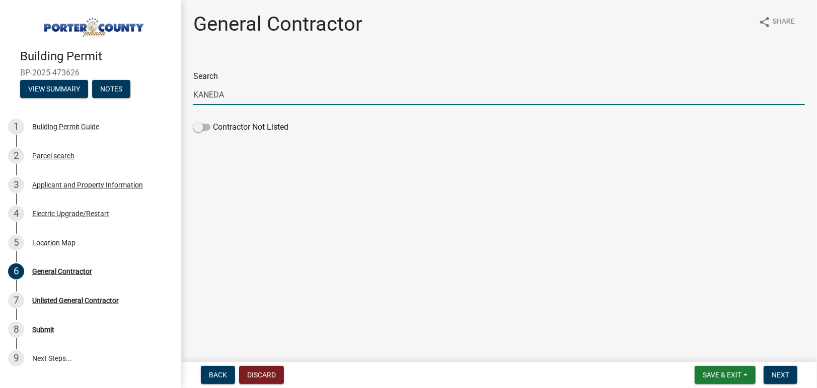
drag, startPoint x: 236, startPoint y: 95, endPoint x: 182, endPoint y: 101, distance: 54.2
click at [192, 98] on div "Search KANEDA Contractor Not Listed" at bounding box center [499, 96] width 626 height 81
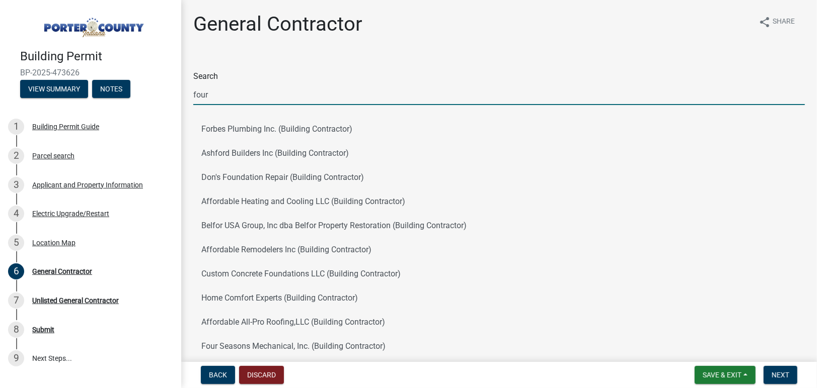
type input "four"
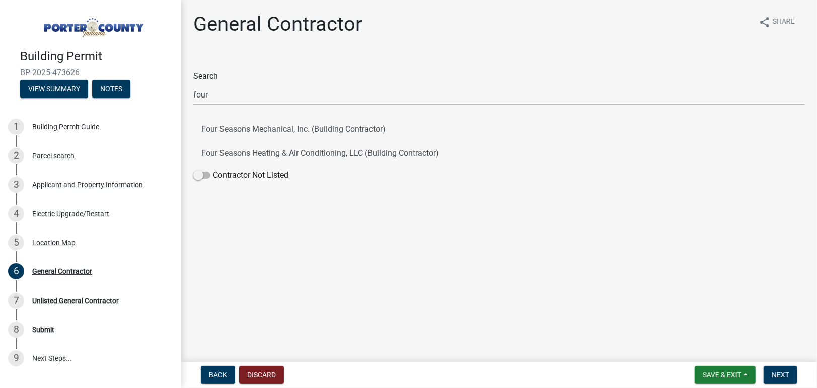
click at [363, 268] on main "General Contractor share Share Search four Four Seasons Mechanical, Inc. (Build…" at bounding box center [499, 179] width 636 height 358
click at [300, 154] on button "Four Seasons Heating & Air Conditioning, LLC (Building Contractor)" at bounding box center [498, 153] width 611 height 24
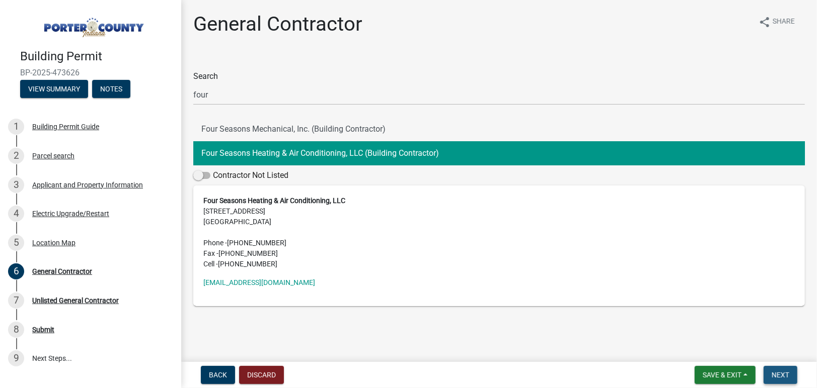
click at [546, 374] on span "Next" at bounding box center [780, 375] width 18 height 8
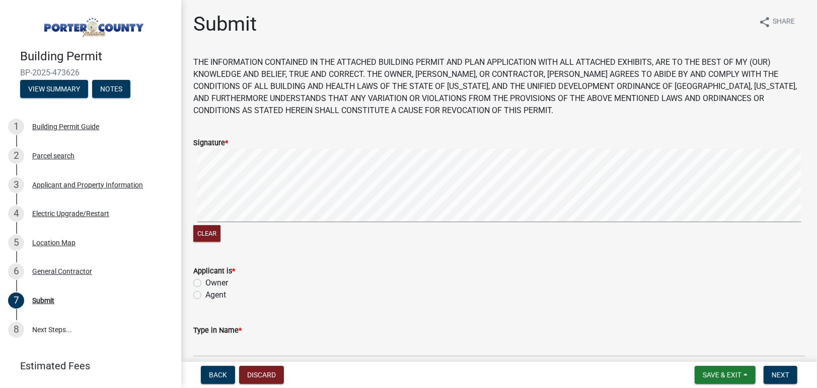
drag, startPoint x: 344, startPoint y: 136, endPoint x: 223, endPoint y: 298, distance: 202.4
click at [223, 298] on wm-data-entity-input-list "THE INFORMATION CONTAINED IN THE ATTACHED BUILDING PERMIT AND PLAN APPLICATION …" at bounding box center [498, 296] width 611 height 481
click at [310, 339] on wm-data-entity-input-list "THE INFORMATION CONTAINED IN THE ATTACHED BUILDING PERMIT AND PLAN APPLICATION …" at bounding box center [498, 296] width 611 height 481
click at [205, 292] on label "Agent" at bounding box center [215, 295] width 21 height 12
click at [205, 292] on input "Agent" at bounding box center [208, 292] width 7 height 7
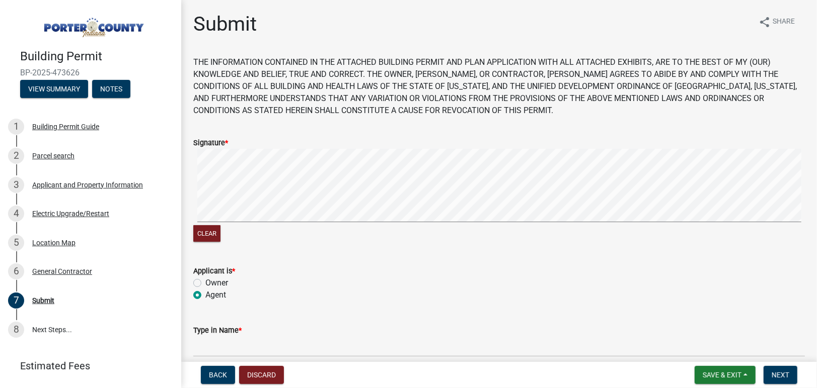
radio input "true"
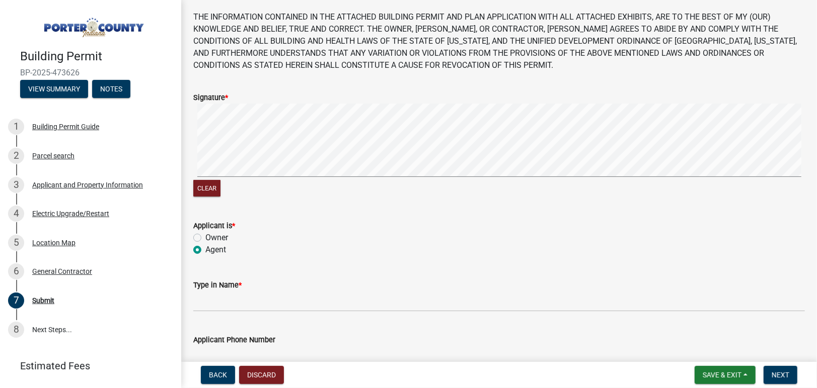
scroll to position [151, 0]
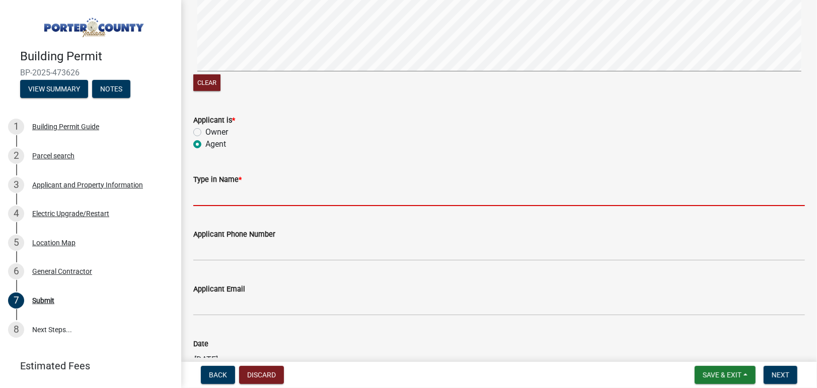
click at [239, 198] on input "Type in Name *" at bounding box center [498, 196] width 611 height 21
type input "KANEDA SERCYE"
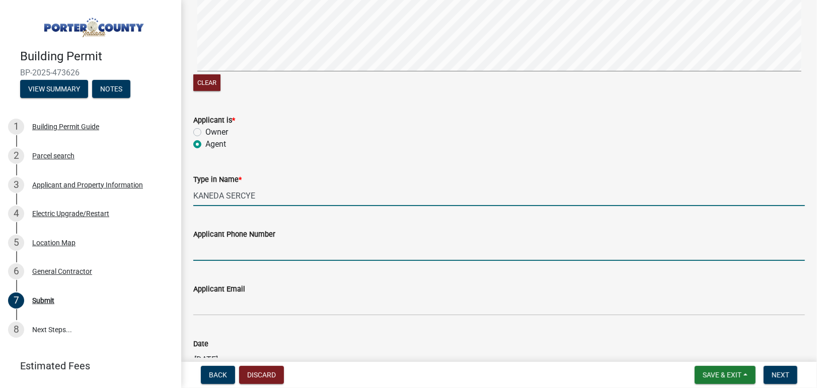
type input "[PHONE_NUMBER]"
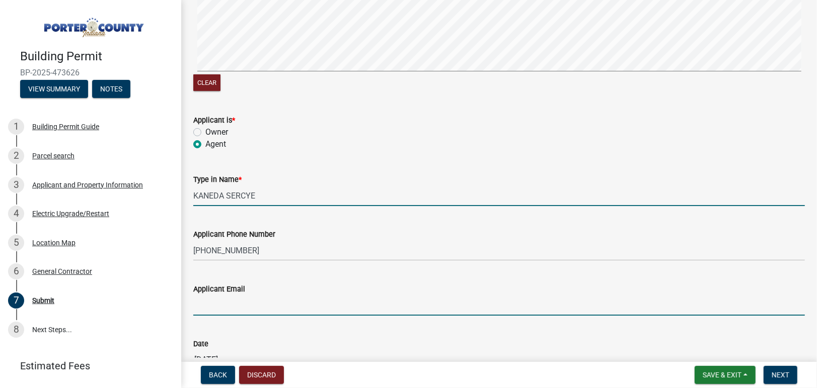
type input "[EMAIL_ADDRESS][DOMAIN_NAME]"
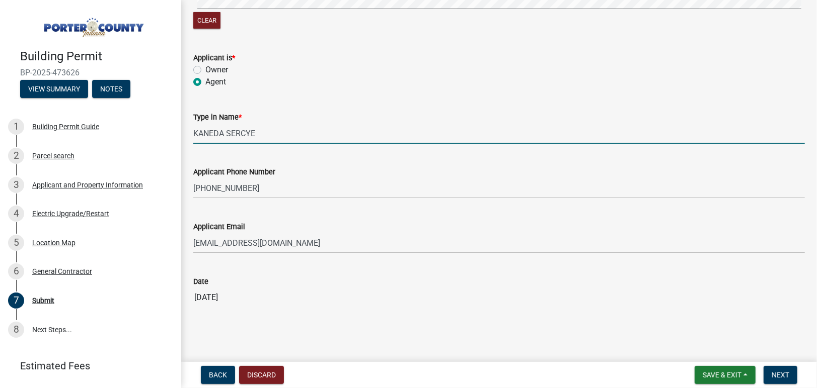
scroll to position [218, 0]
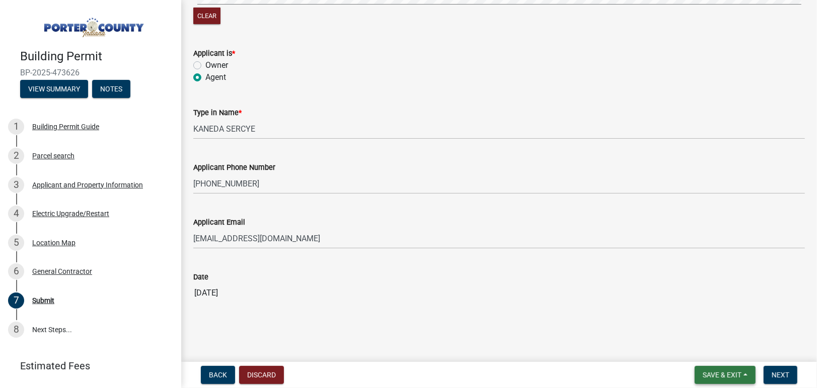
click at [546, 374] on span "Save & Exit" at bounding box center [721, 375] width 39 height 8
click at [546, 365] on nav "Back Discard Save & Exit Save Save & Exit Next" at bounding box center [499, 375] width 636 height 26
click at [546, 368] on button "Next" at bounding box center [780, 375] width 34 height 18
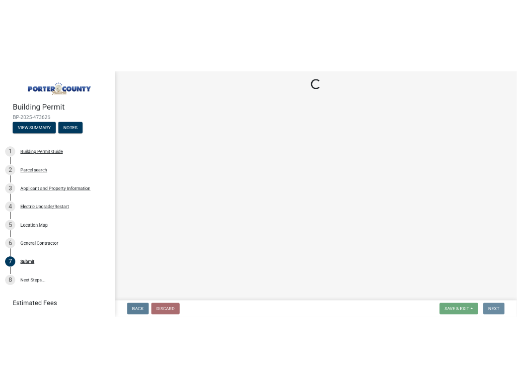
scroll to position [0, 0]
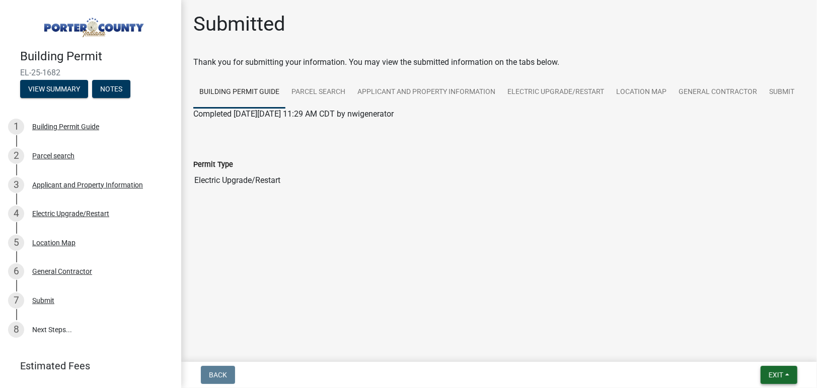
click at [546, 373] on span "Exit" at bounding box center [775, 375] width 15 height 8
click at [546, 347] on button "Save & Exit" at bounding box center [757, 349] width 81 height 24
